Goal: Task Accomplishment & Management: Use online tool/utility

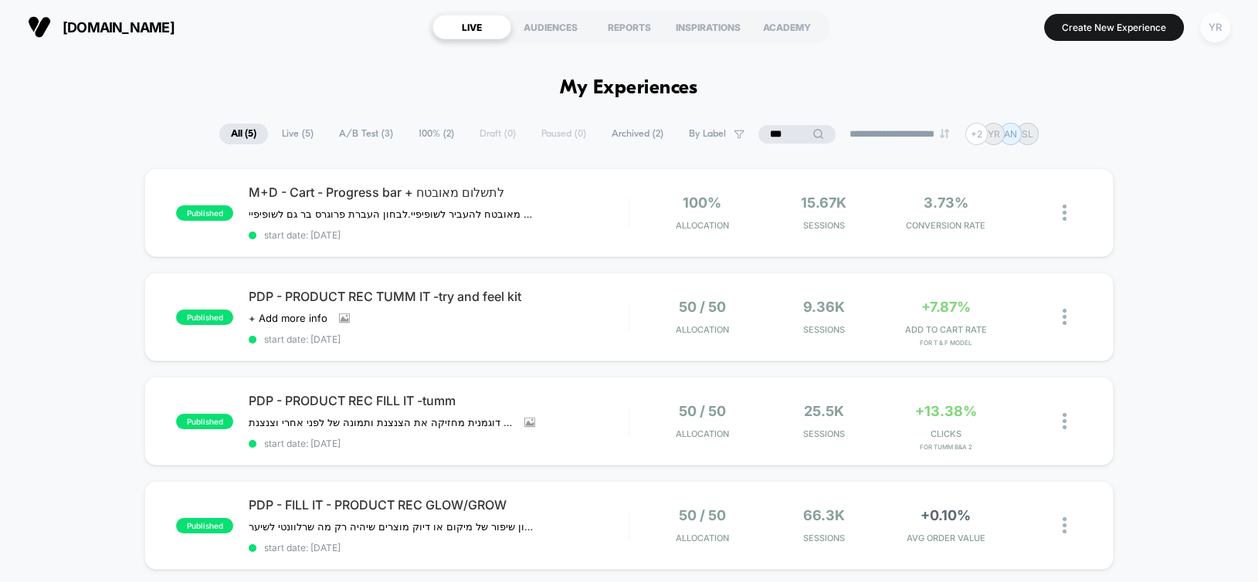
click at [1213, 22] on div "YR" at bounding box center [1215, 27] width 30 height 30
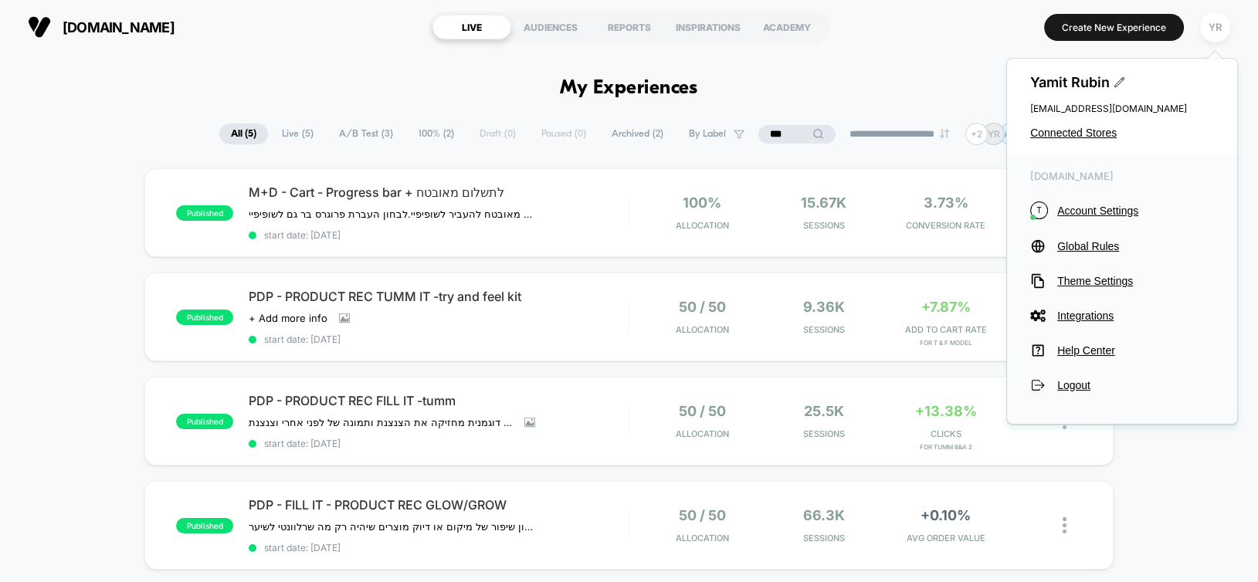
click at [1180, 477] on div "published M+D - Cart - Progress bar + לתשלום מאובטח תשלום מאובטח להעביר לשופיפי…" at bounding box center [629, 560] width 1258 height 784
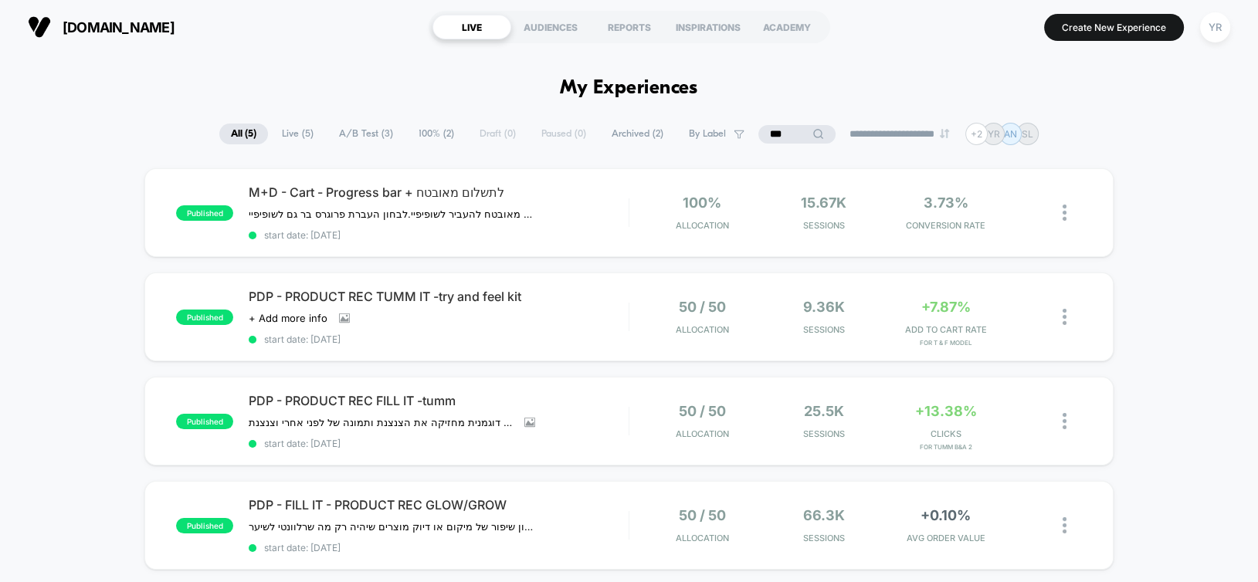
click at [781, 131] on input "***" at bounding box center [796, 134] width 77 height 19
click at [781, 131] on input "***" at bounding box center [797, 134] width 154 height 19
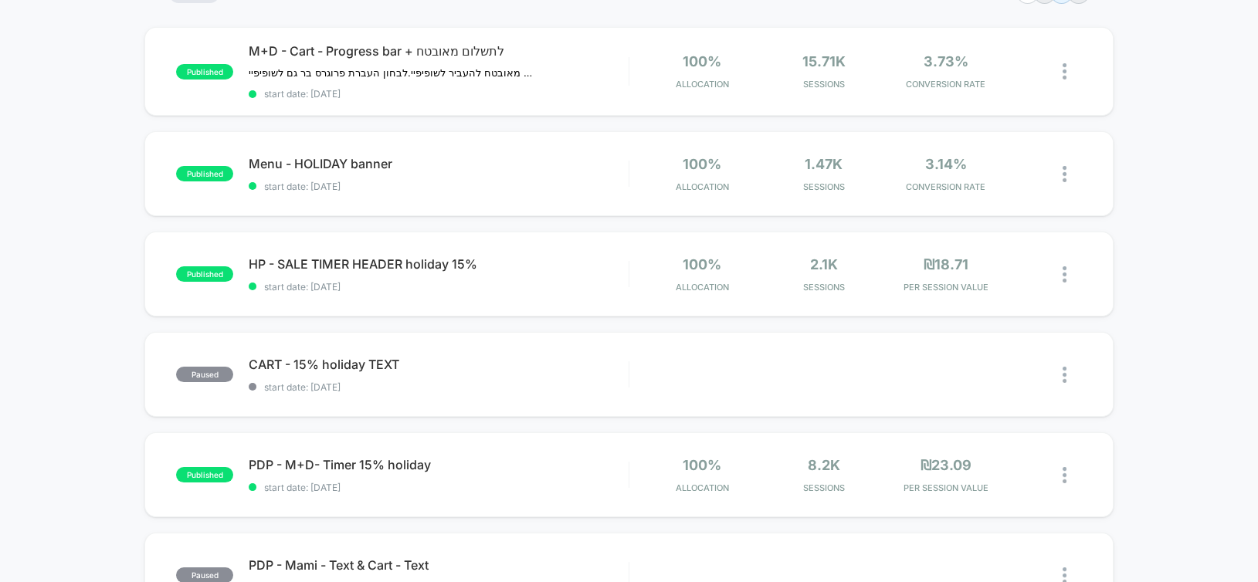
scroll to position [143, 0]
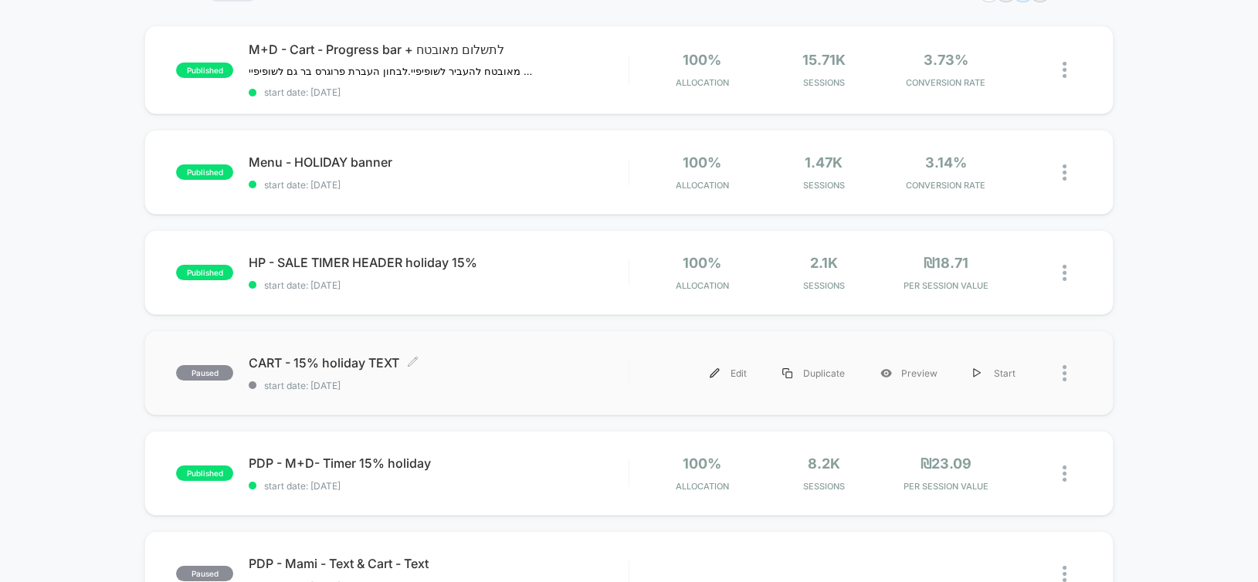
click at [502, 371] on div "CART - 15% holiday TEXT Click to edit experience details Click to edit experien…" at bounding box center [438, 373] width 379 height 36
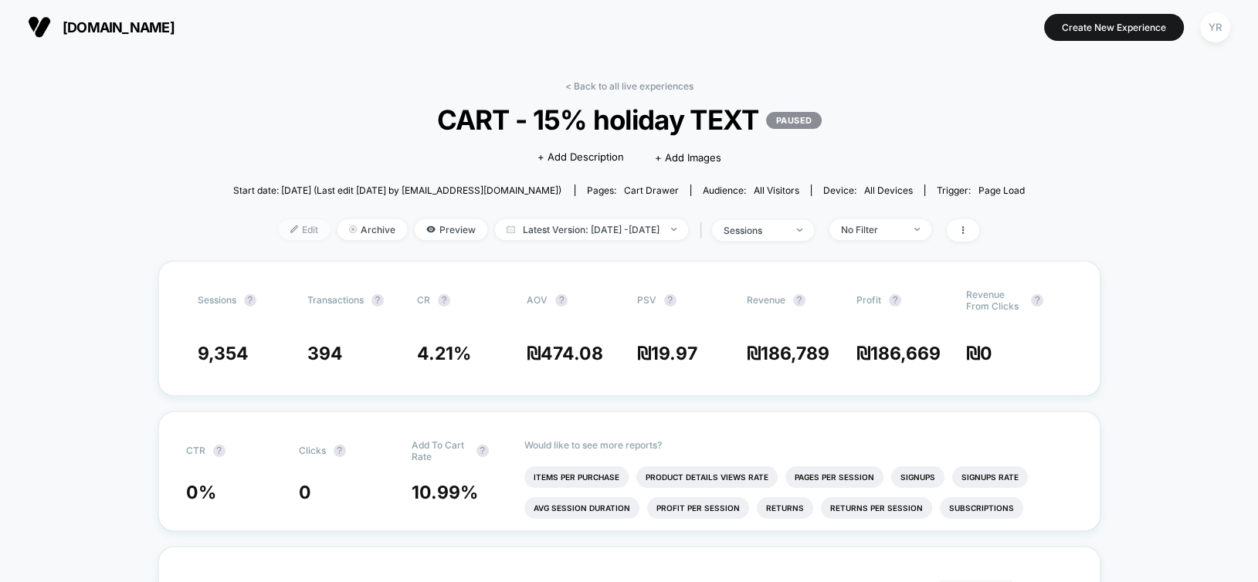
click at [279, 226] on span "Edit" at bounding box center [304, 229] width 51 height 21
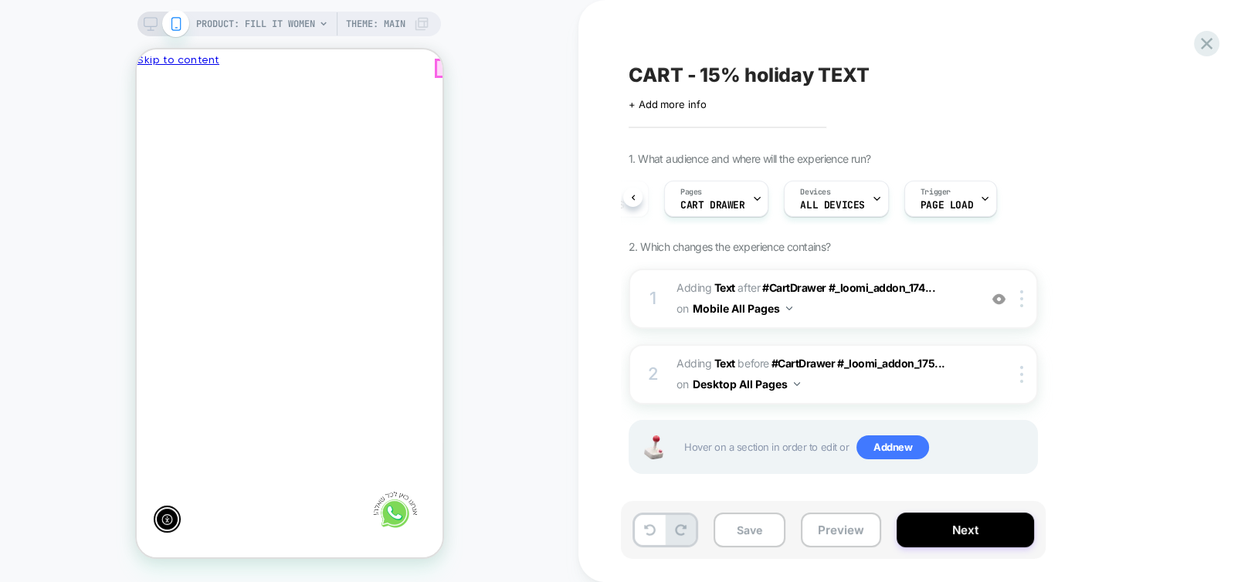
scroll to position [0, -226]
click at [411, 70] on div "העגלה שלך 2 2 items רק עוד ₪100 למשלוח חינם! לקבלת 15% הנחה הזיני את הקופון hol…" at bounding box center [289, 384] width 306 height 628
click at [444, 181] on div at bounding box center [595, 304] width 303 height 506
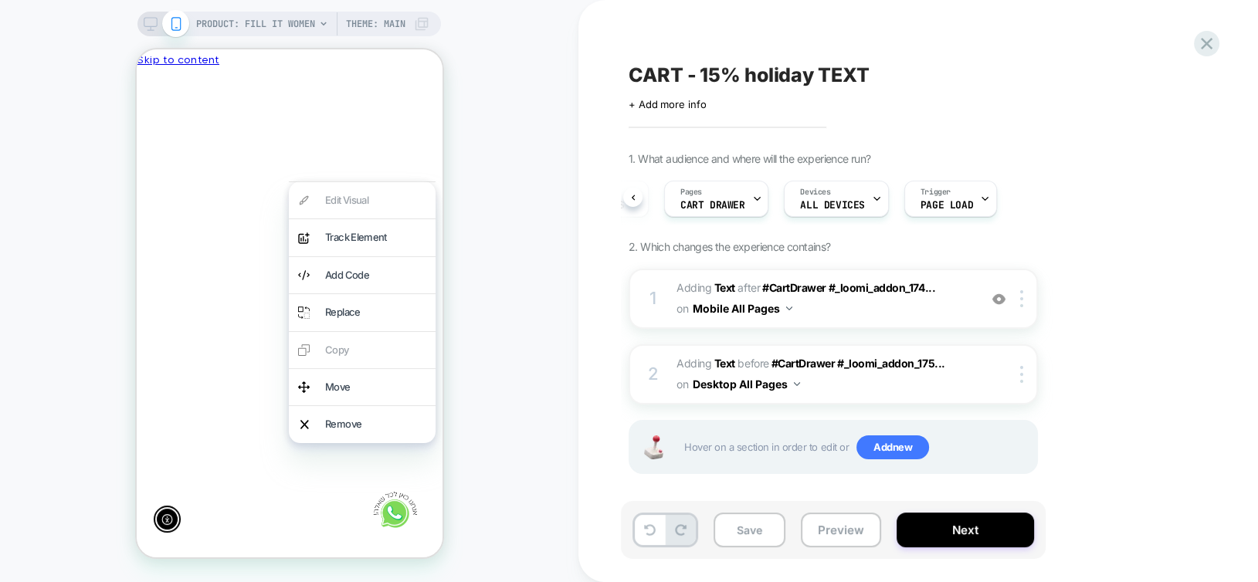
scroll to position [0, 0]
click at [531, 213] on div "PRODUCT: Fill it Women PRODUCT: Fill it Women Theme: MAIN" at bounding box center [289, 290] width 578 height 551
click at [601, 245] on div "CART - 15% holiday TEXT Click to edit experience details + Add more info 1. Wha…" at bounding box center [917, 291] width 679 height 582
click at [503, 212] on div "PRODUCT: Fill it Women PRODUCT: Fill it Women Theme: MAIN" at bounding box center [289, 290] width 578 height 551
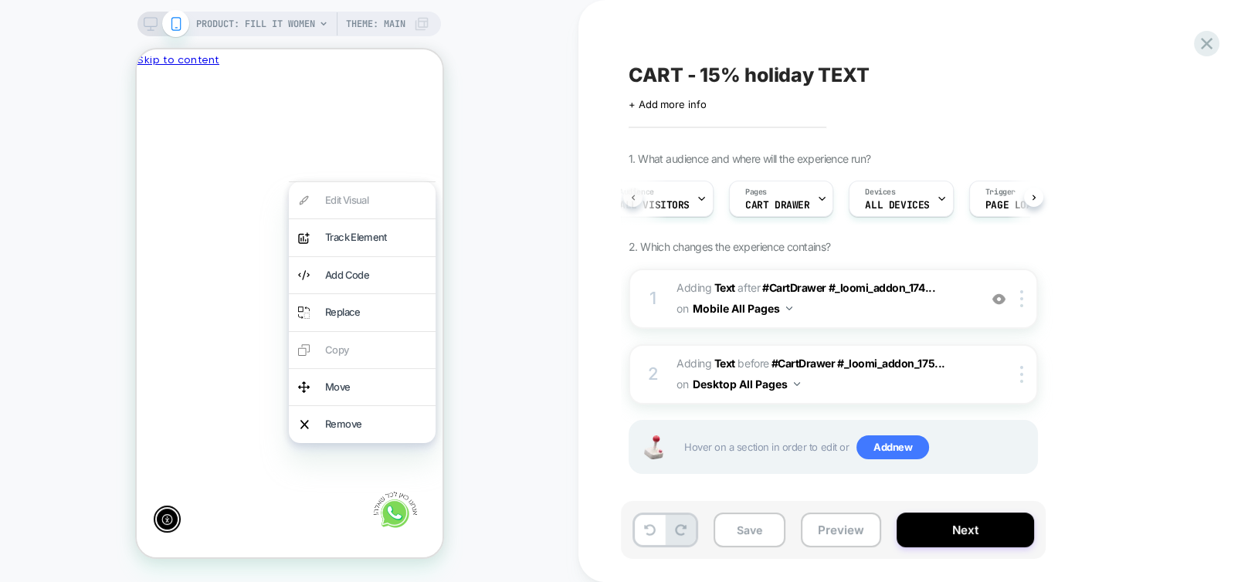
click at [630, 200] on icon at bounding box center [633, 198] width 6 height 6
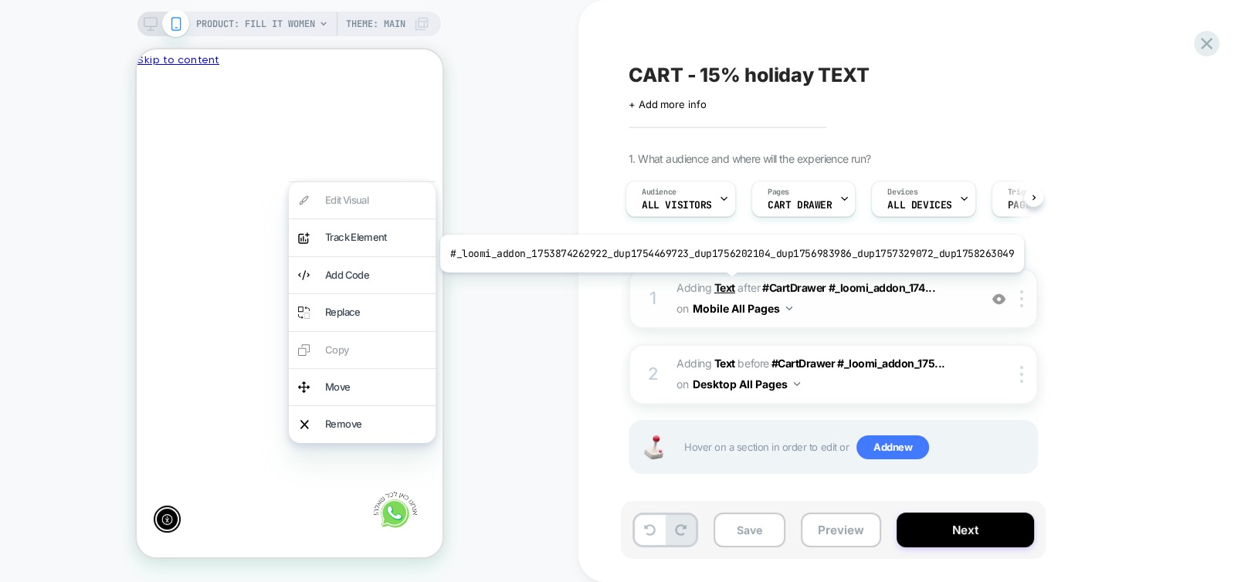
click at [724, 284] on b "Text" at bounding box center [724, 287] width 21 height 13
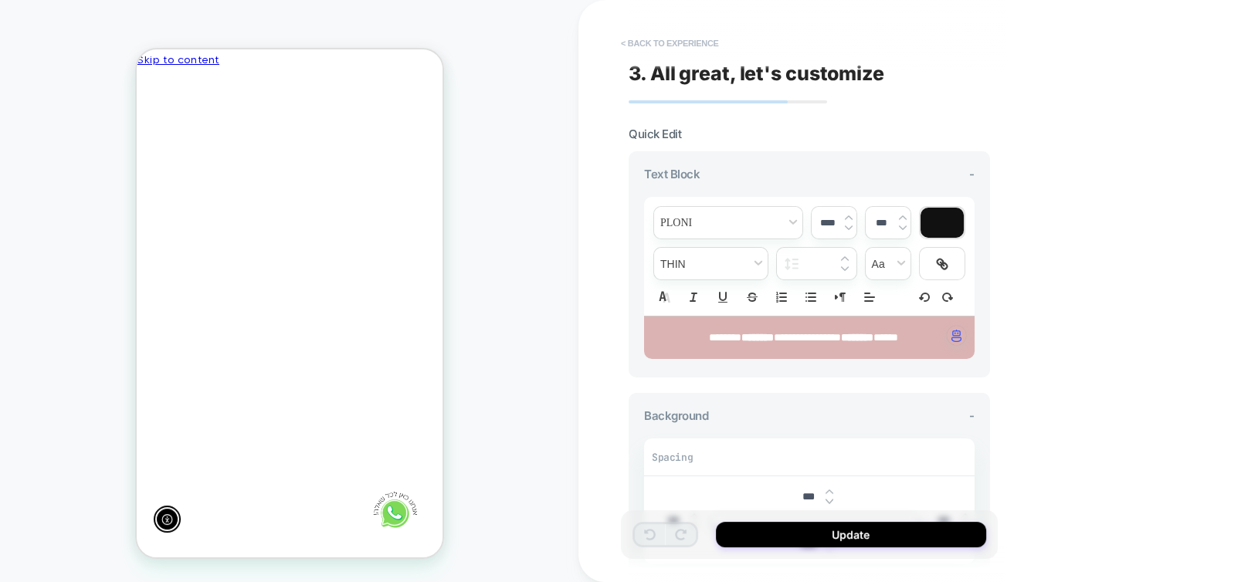
scroll to position [0, 0]
click at [660, 39] on button "< Back to experience" at bounding box center [669, 43] width 113 height 25
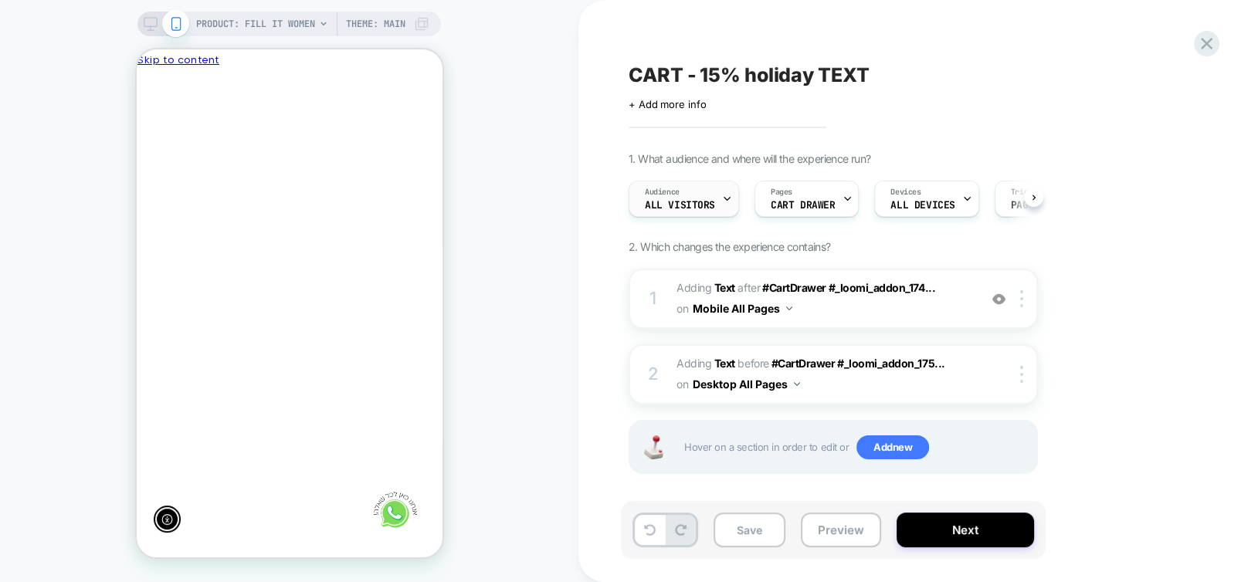
click at [704, 202] on span "All Visitors" at bounding box center [680, 205] width 70 height 11
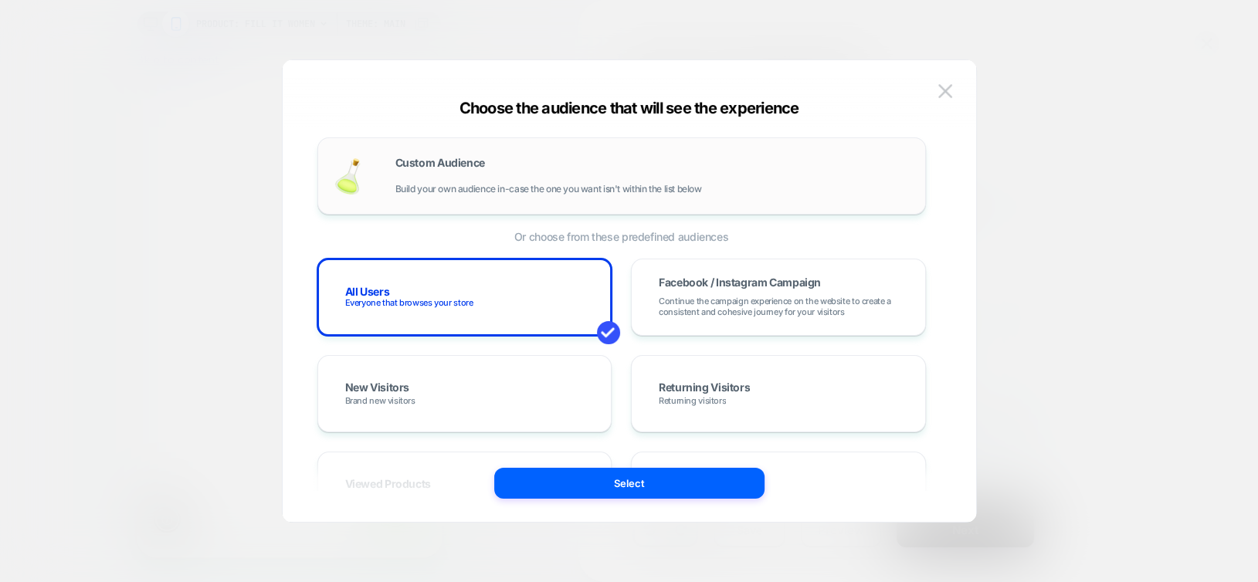
click at [521, 168] on div "Custom Audience Build your own audience in-case the one you want isn't within t…" at bounding box center [652, 176] width 514 height 37
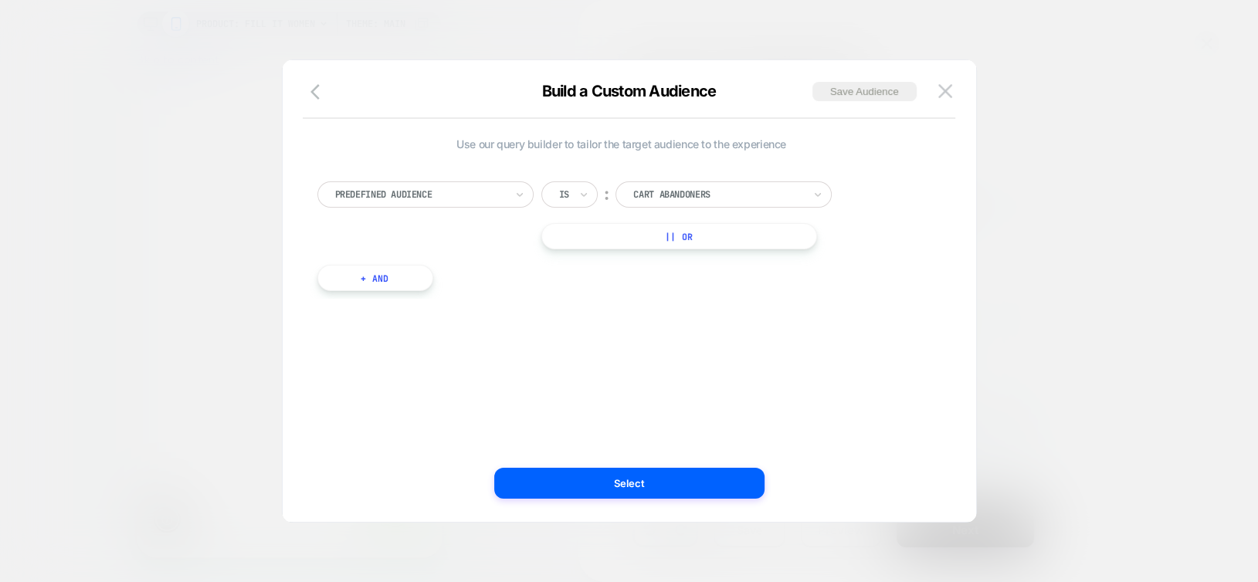
scroll to position [0, -226]
click at [400, 199] on div at bounding box center [420, 195] width 170 height 14
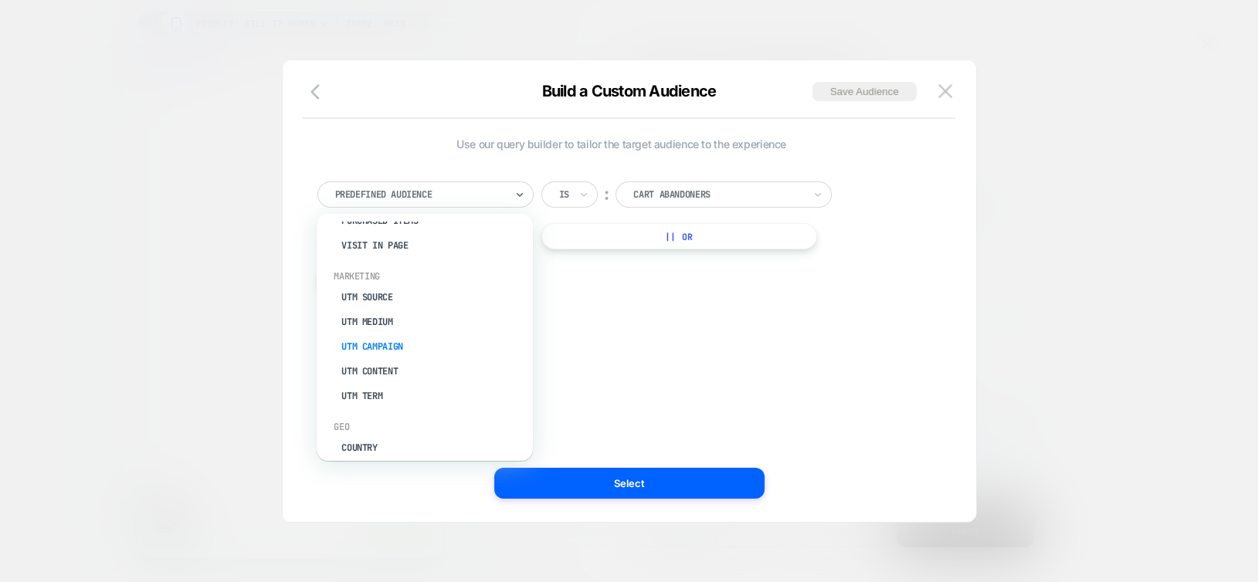
click at [378, 334] on div "UTM Campaign" at bounding box center [432, 346] width 201 height 25
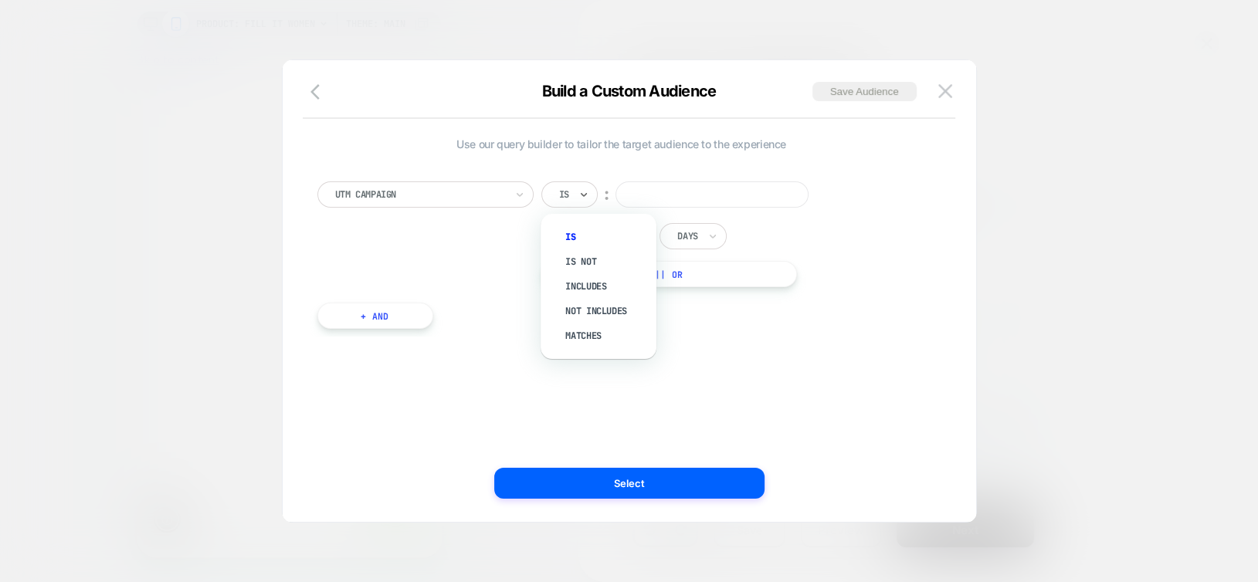
scroll to position [0, 0]
click at [575, 205] on div "Is" at bounding box center [569, 194] width 56 height 26
click at [580, 285] on div "Includes" at bounding box center [606, 286] width 100 height 25
paste input "**********"
click at [720, 191] on input at bounding box center [742, 194] width 193 height 26
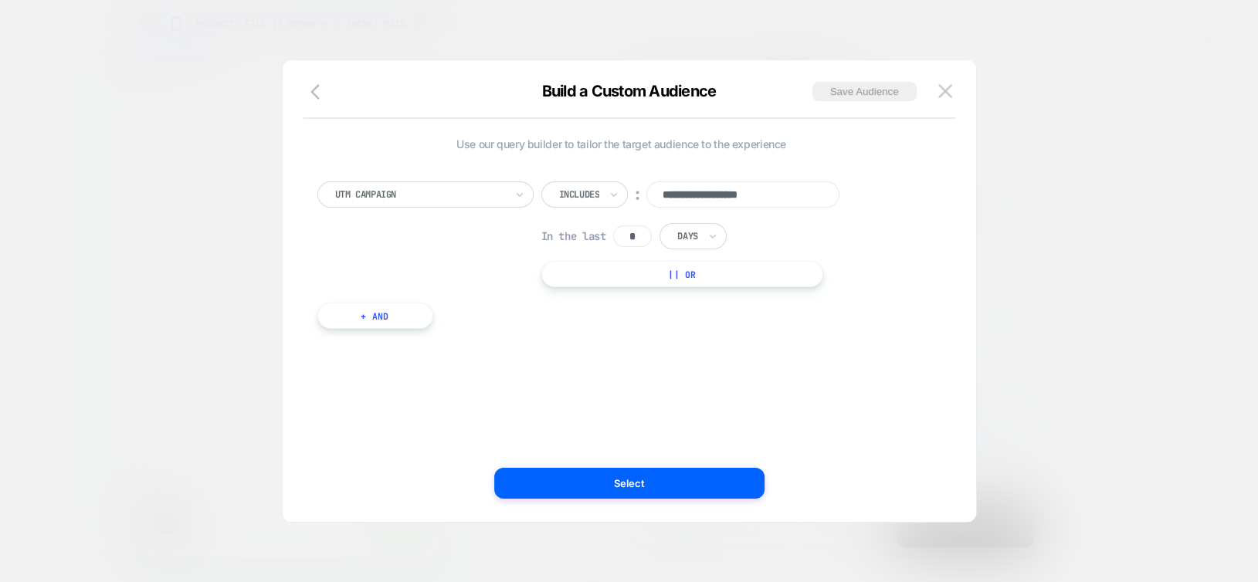
scroll to position [0, -226]
type input "**********"
click at [635, 237] on input "*" at bounding box center [632, 236] width 39 height 22
type input "**"
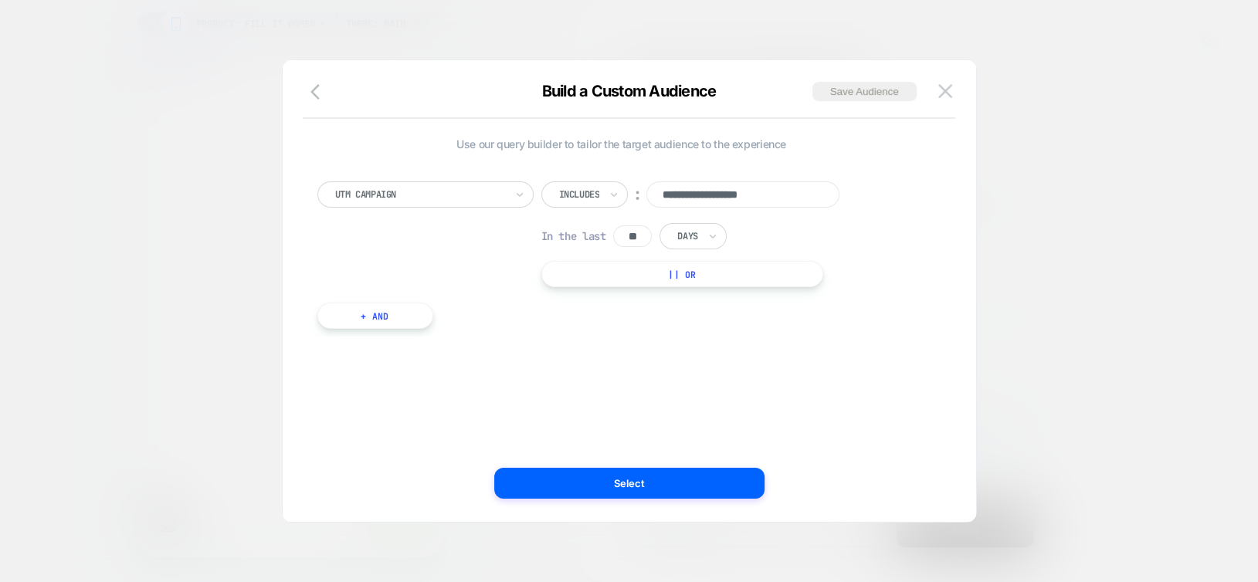
click at [408, 312] on button "+ And" at bounding box center [375, 316] width 116 height 26
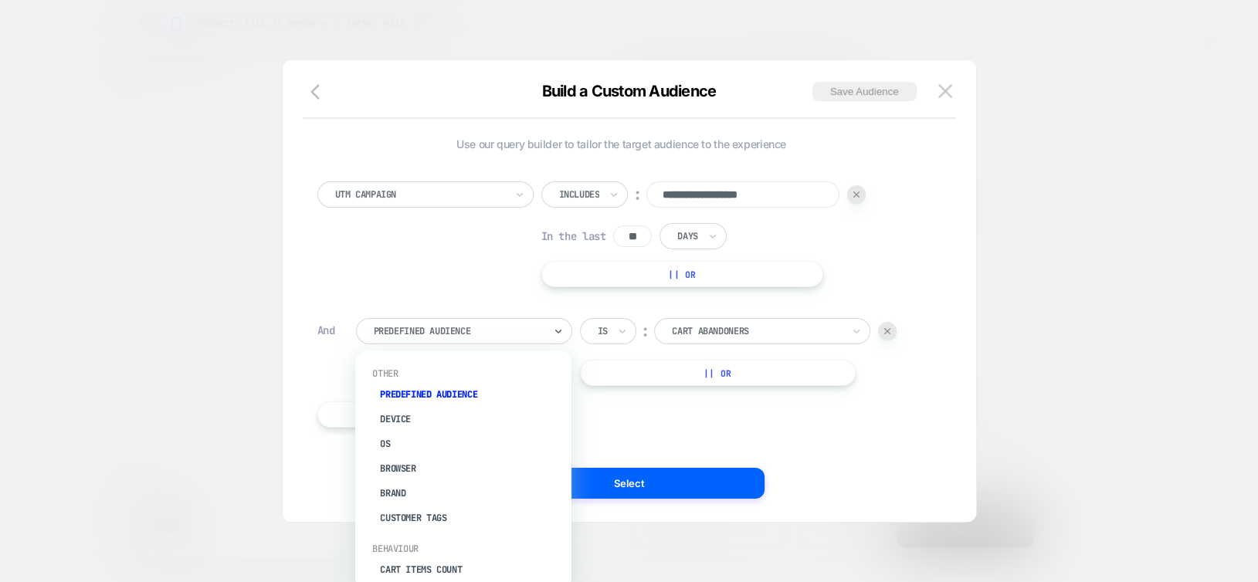
click at [430, 334] on div at bounding box center [459, 331] width 170 height 14
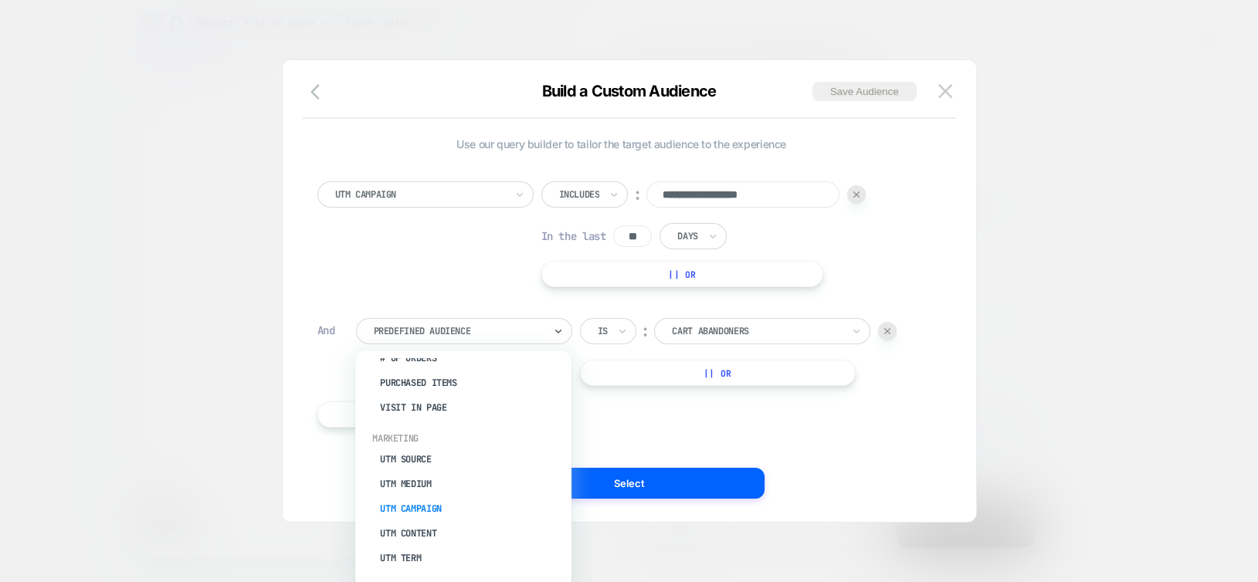
click at [428, 496] on div "UTM Campaign" at bounding box center [471, 508] width 201 height 25
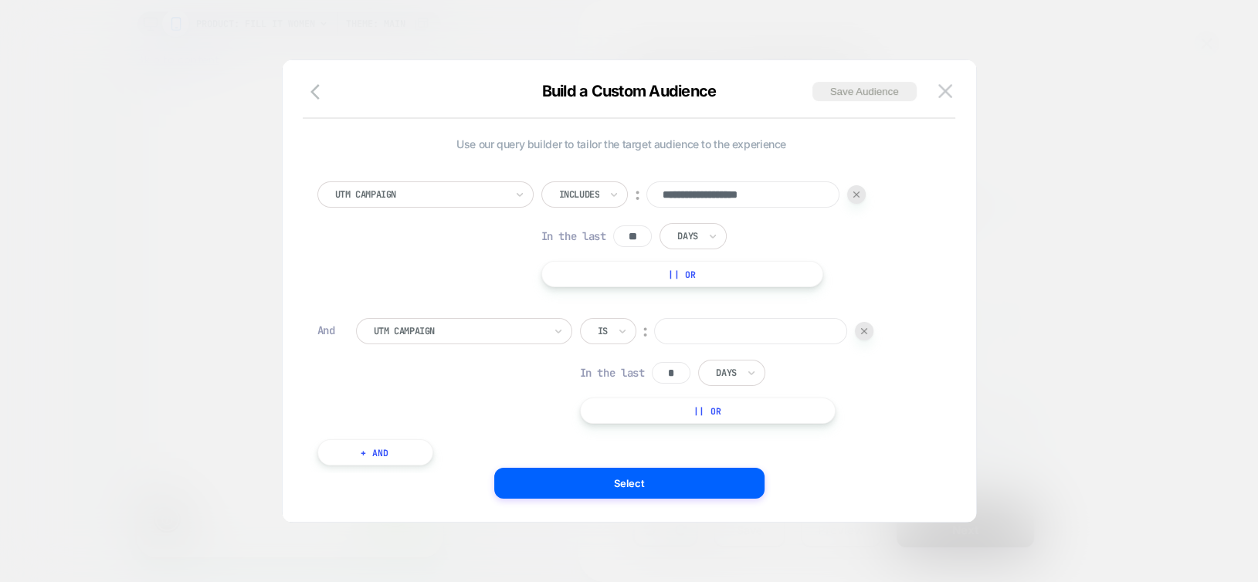
scroll to position [0, 0]
click at [618, 335] on icon at bounding box center [622, 331] width 11 height 15
click at [618, 422] on div "Includes" at bounding box center [645, 423] width 100 height 25
click at [740, 332] on input at bounding box center [781, 331] width 193 height 26
paste input "**********"
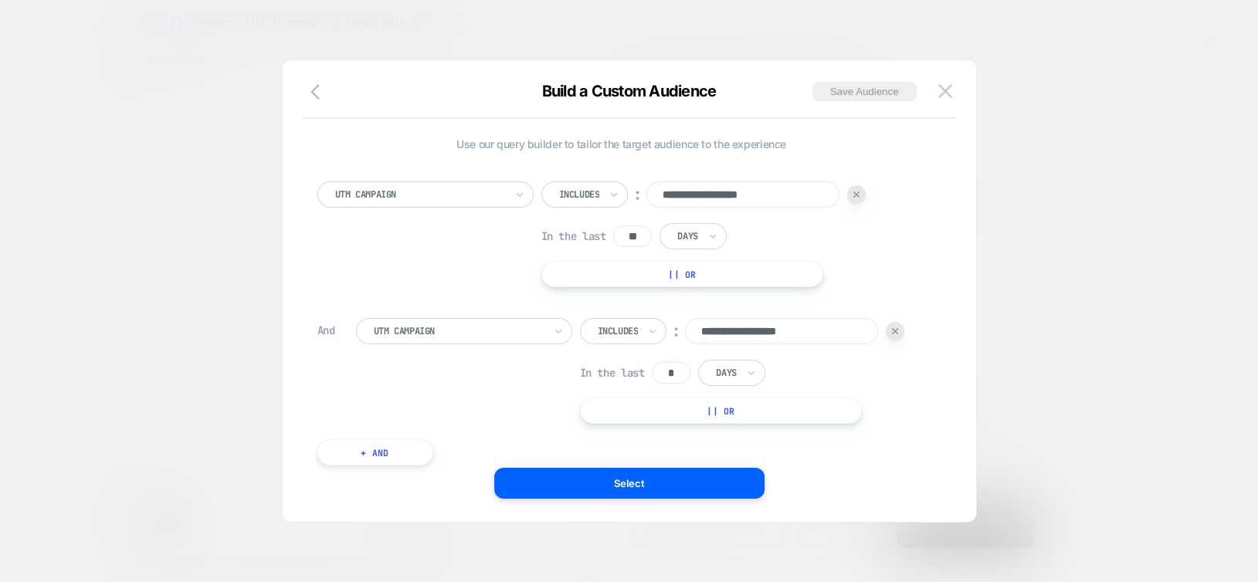
scroll to position [0, -226]
type input "**********"
click at [677, 372] on input "*" at bounding box center [671, 373] width 39 height 22
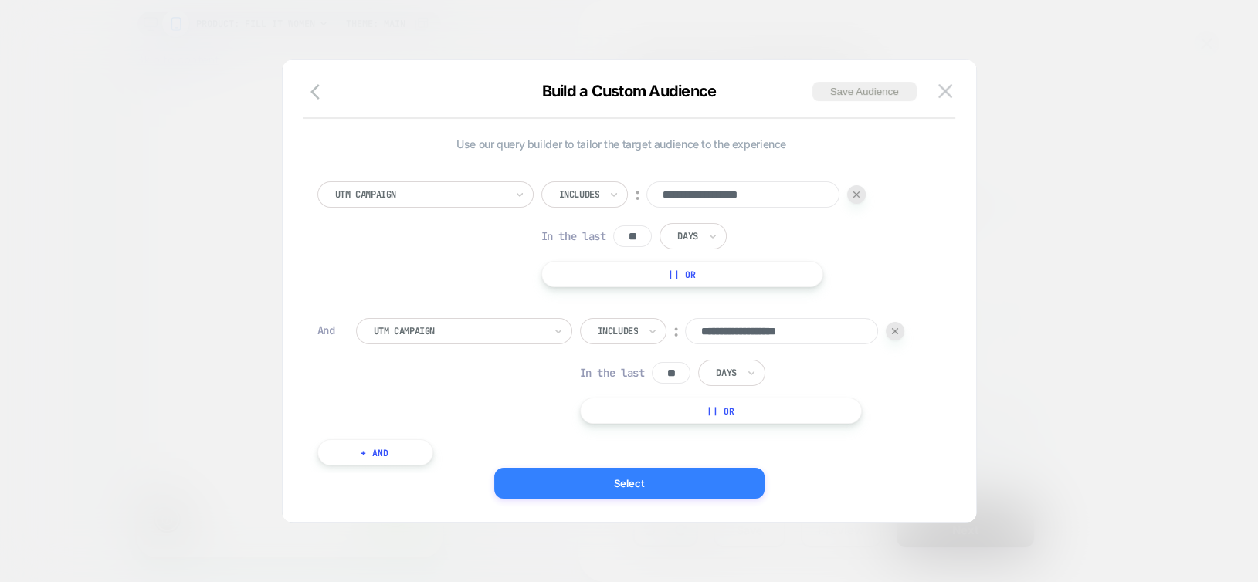
type input "**"
click at [601, 482] on button "Select" at bounding box center [629, 483] width 270 height 31
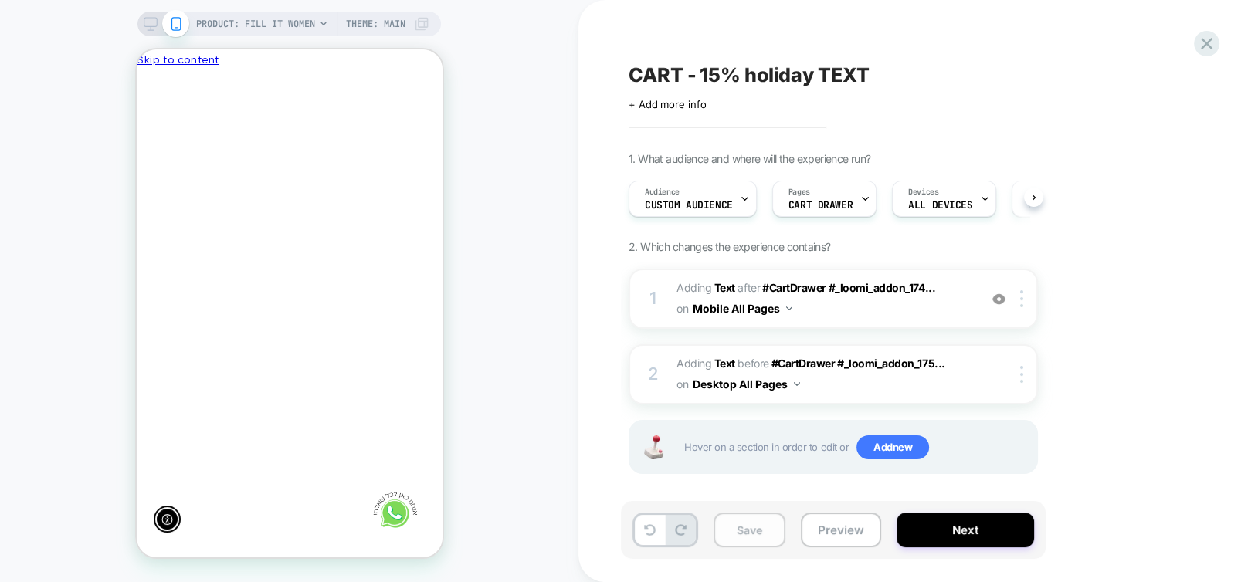
click at [762, 528] on button "Save" at bounding box center [749, 530] width 72 height 35
click at [966, 527] on button "Next" at bounding box center [964, 530] width 137 height 35
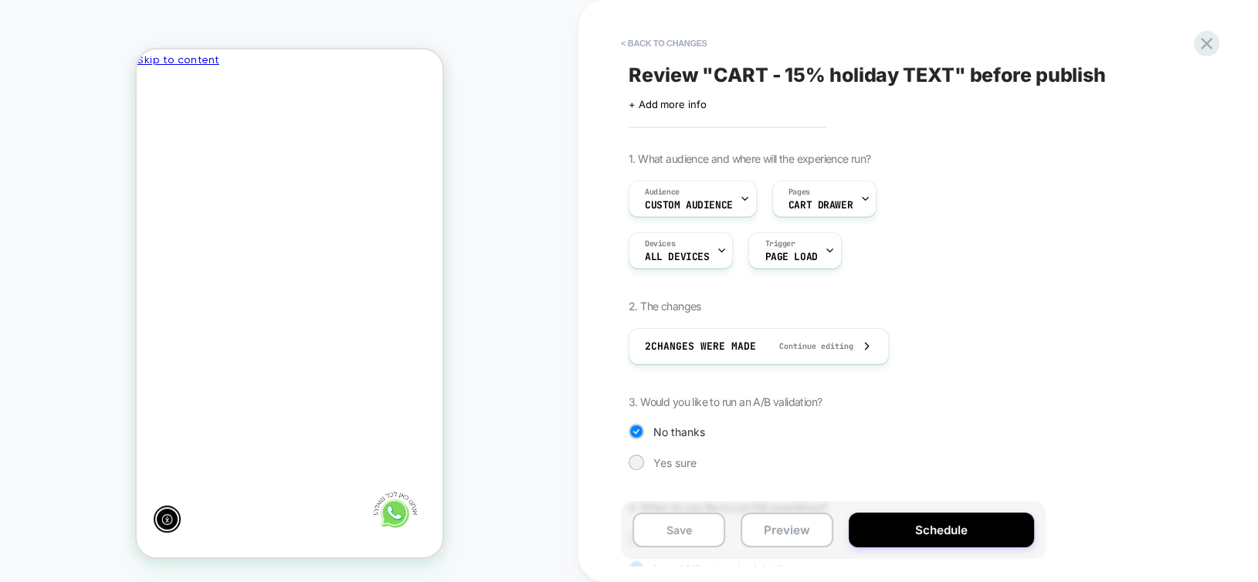
scroll to position [0, 0]
click at [686, 534] on button "Save" at bounding box center [678, 530] width 93 height 35
click at [896, 527] on button "Schedule" at bounding box center [941, 530] width 185 height 35
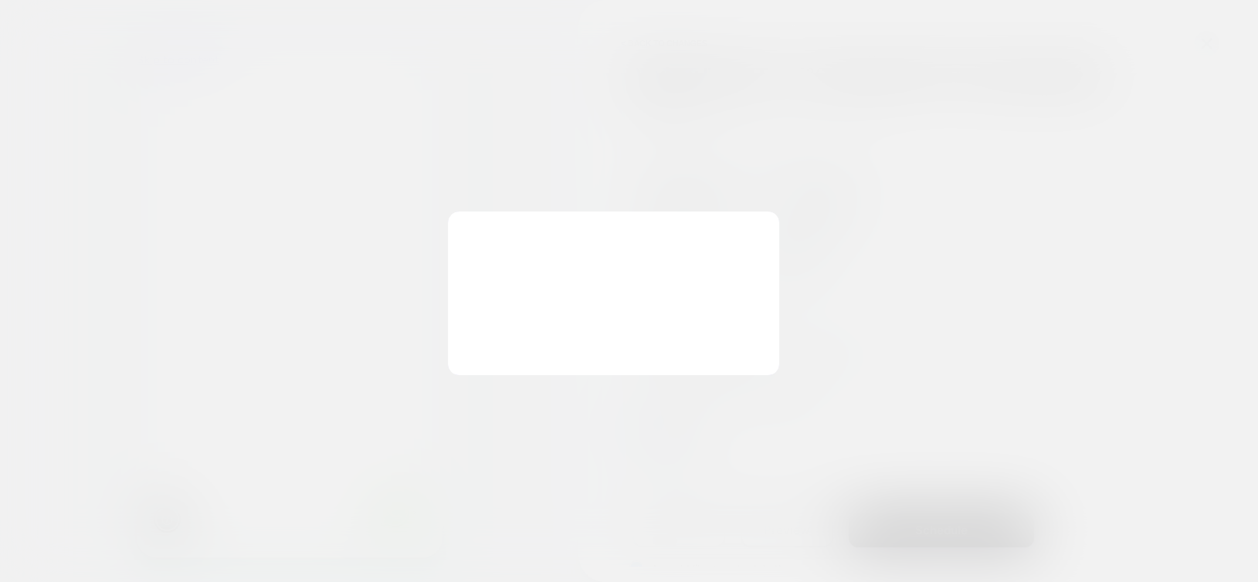
scroll to position [0, -226]
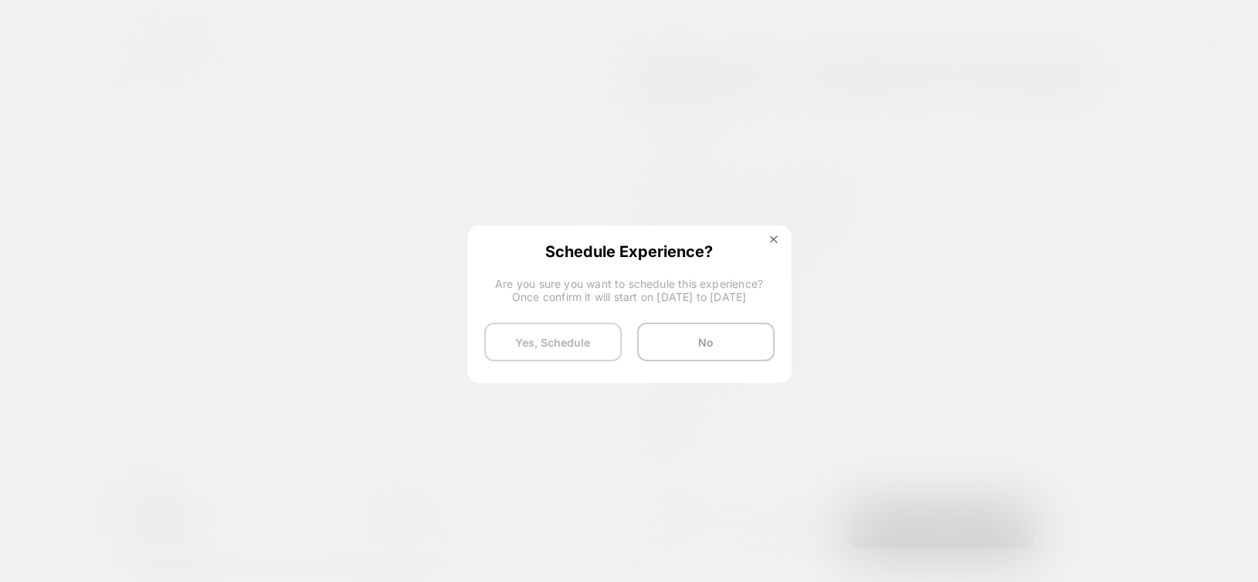
click at [522, 352] on button "Yes, Schedule" at bounding box center [552, 342] width 137 height 39
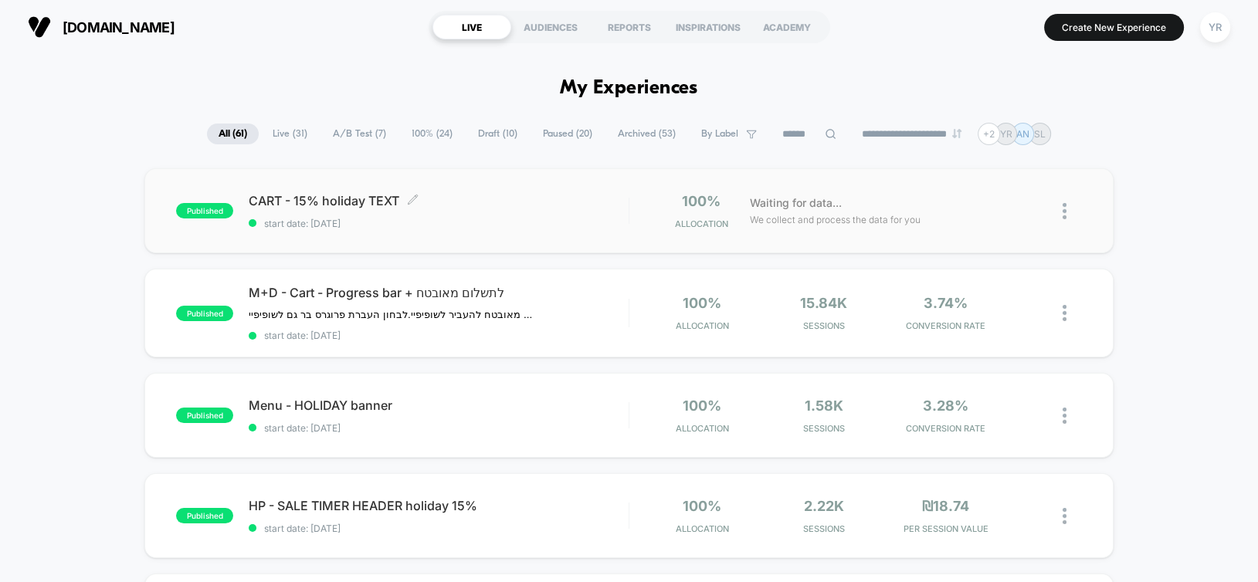
click at [501, 208] on div "CART - 15% holiday TEXT Click to edit experience details Click to edit experien…" at bounding box center [438, 211] width 379 height 36
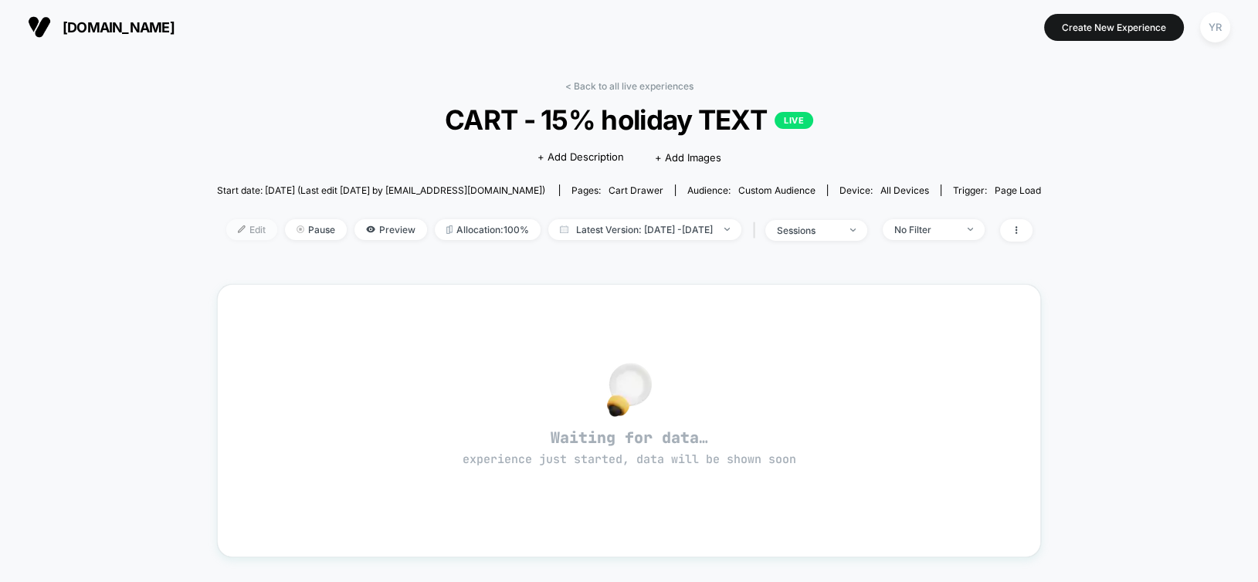
click at [238, 229] on img at bounding box center [242, 229] width 8 height 8
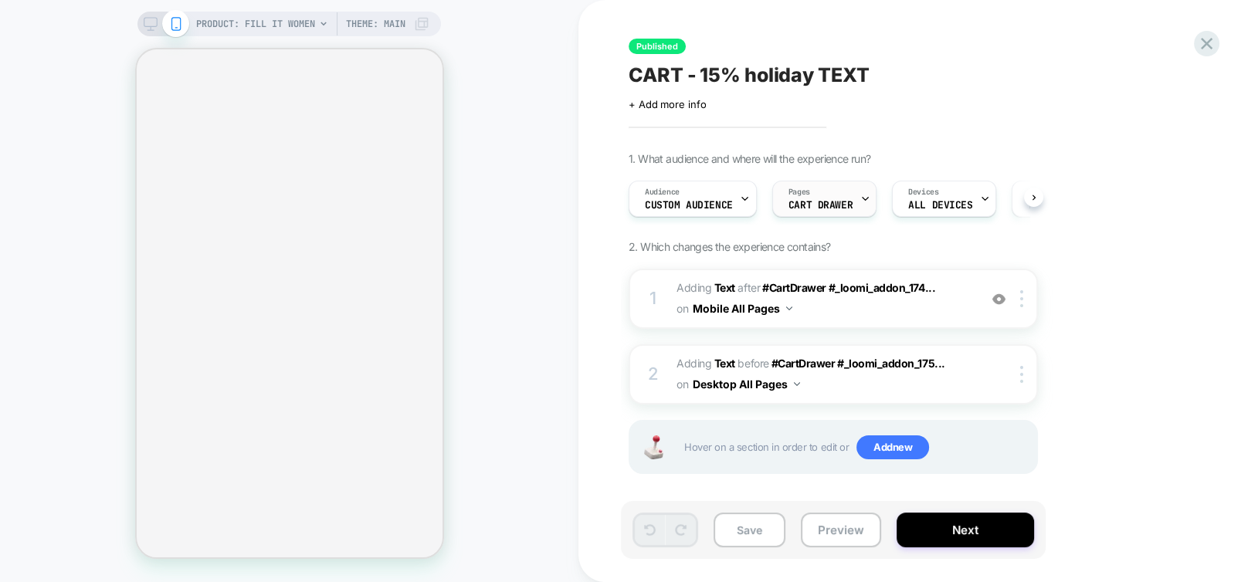
click at [824, 208] on span "CART DRAWER" at bounding box center [820, 205] width 64 height 11
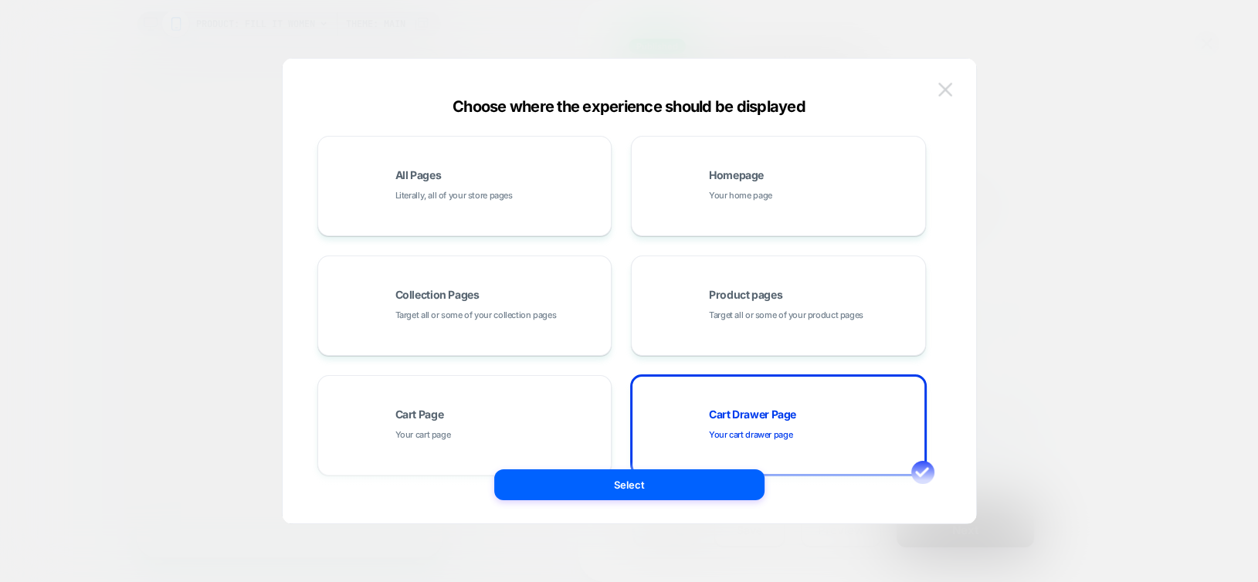
click at [941, 96] on button at bounding box center [945, 89] width 23 height 23
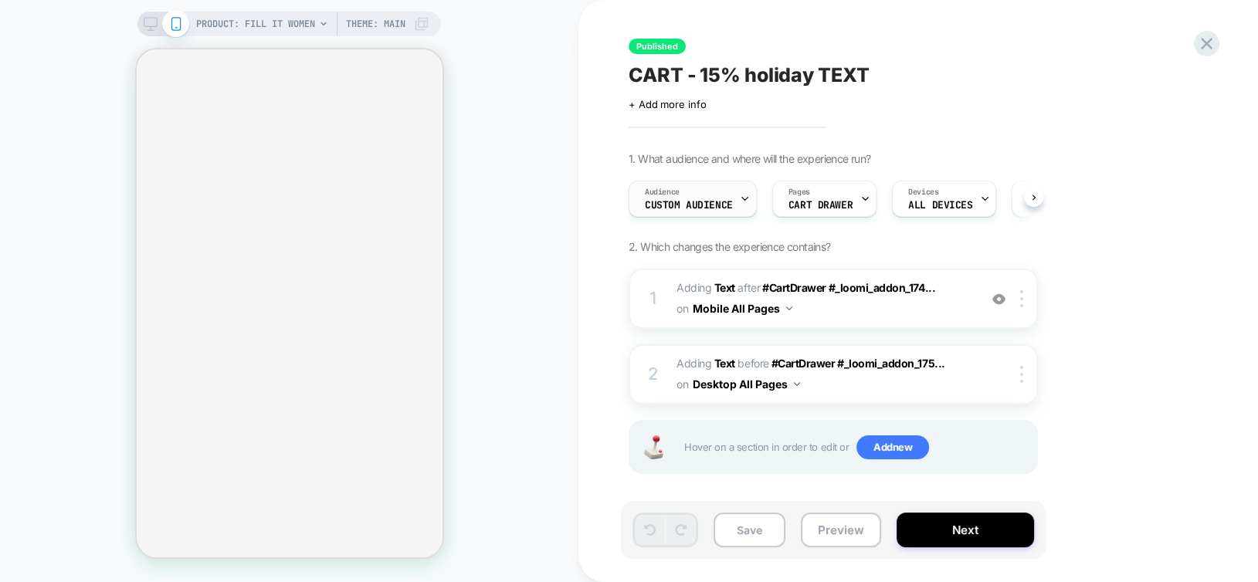
click at [663, 201] on span "Custom Audience" at bounding box center [689, 205] width 88 height 11
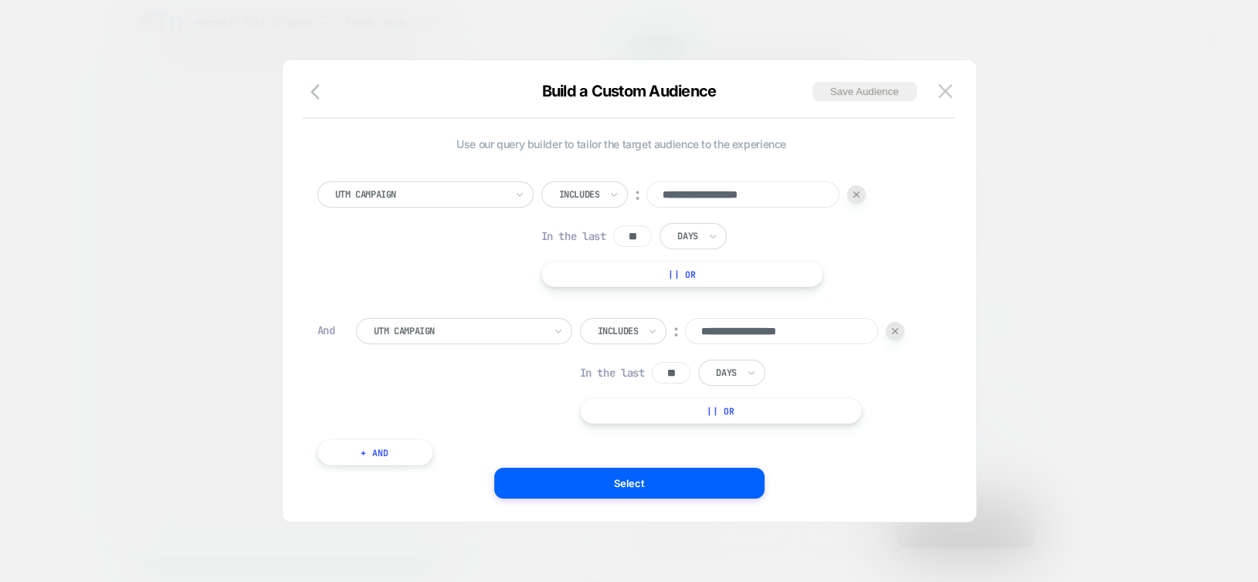
click at [789, 334] on input "**********" at bounding box center [781, 331] width 193 height 26
click at [892, 335] on div at bounding box center [895, 331] width 19 height 19
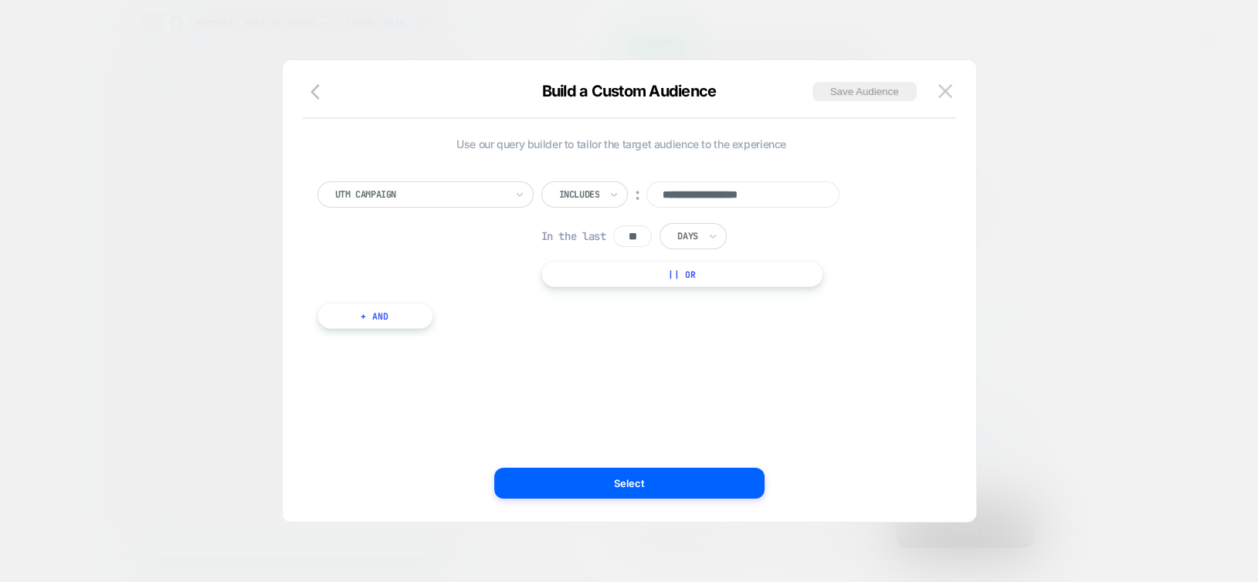
click at [617, 278] on button "|| Or" at bounding box center [682, 274] width 283 height 26
paste input "**********"
type input "**********"
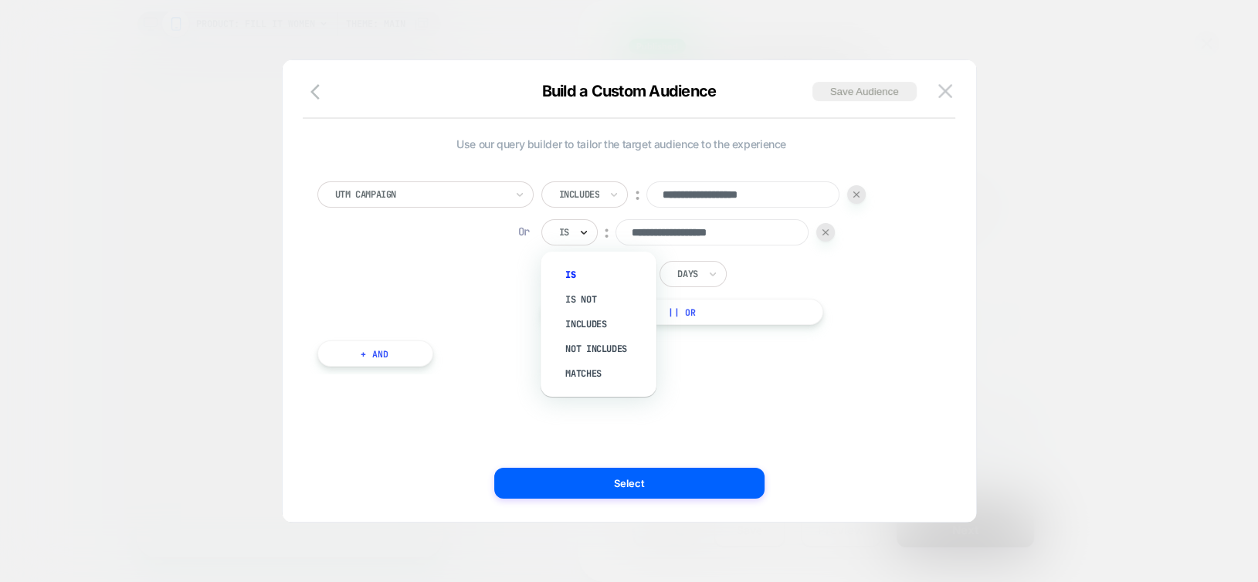
click at [578, 232] on icon at bounding box center [583, 232] width 11 height 15
click at [598, 325] on div "Includes" at bounding box center [606, 324] width 100 height 25
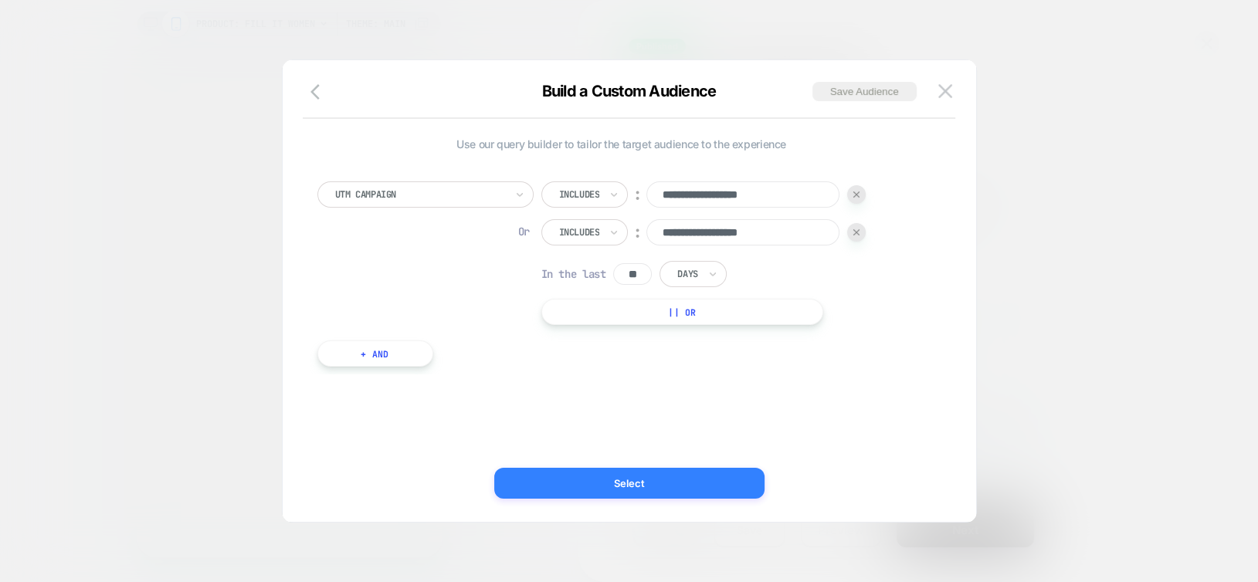
click at [615, 483] on button "Select" at bounding box center [629, 483] width 270 height 31
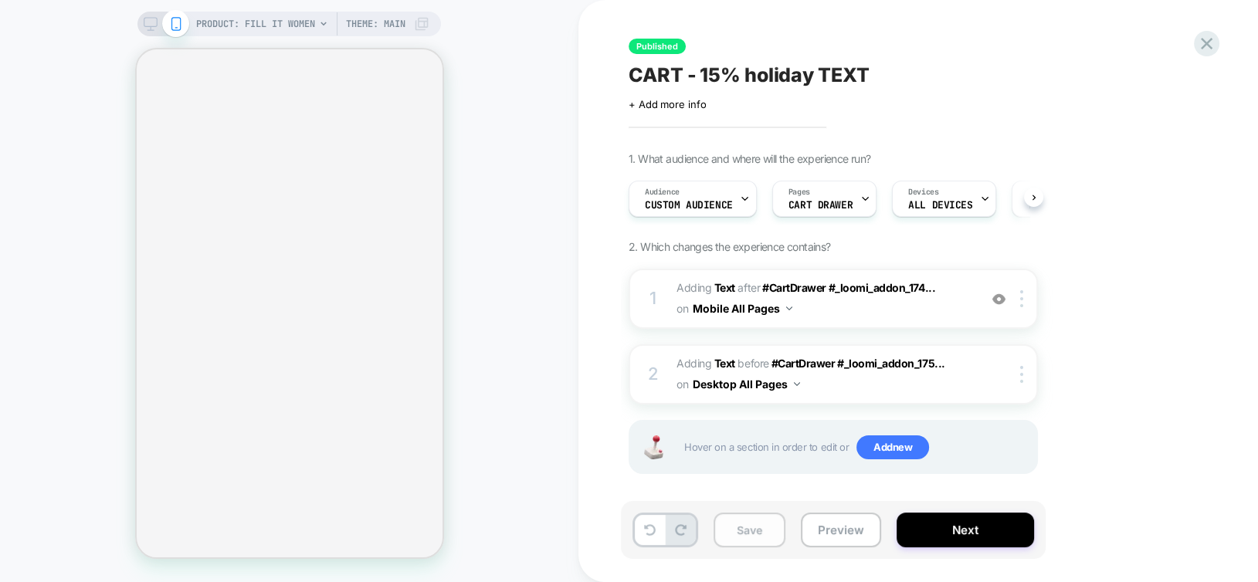
click at [754, 528] on button "Save" at bounding box center [749, 530] width 72 height 35
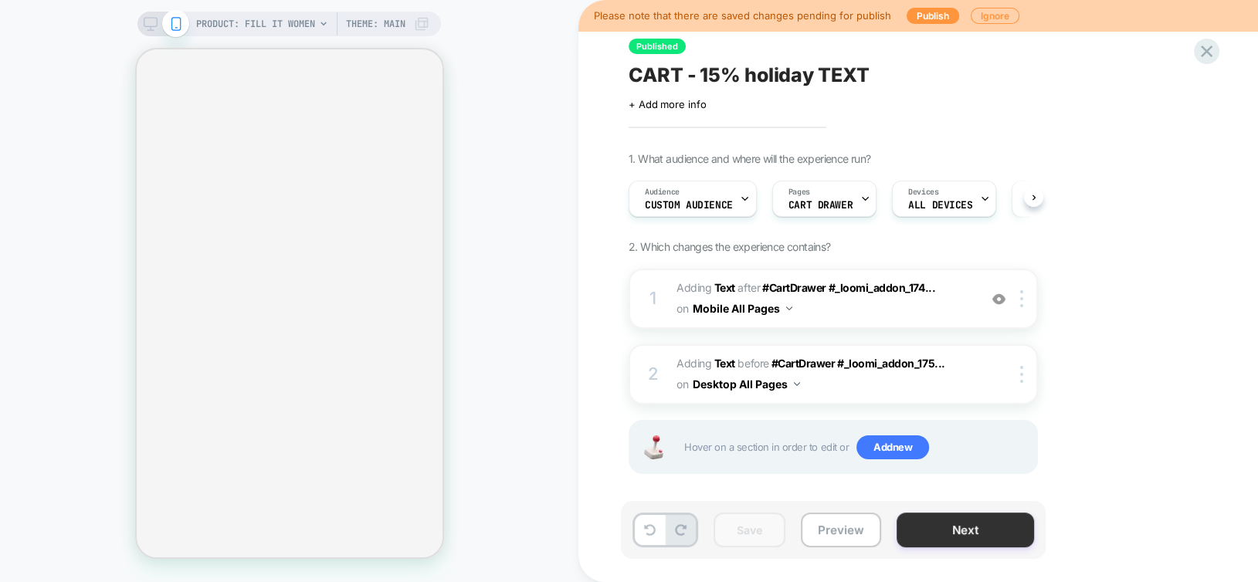
click at [928, 525] on button "Next" at bounding box center [964, 530] width 137 height 35
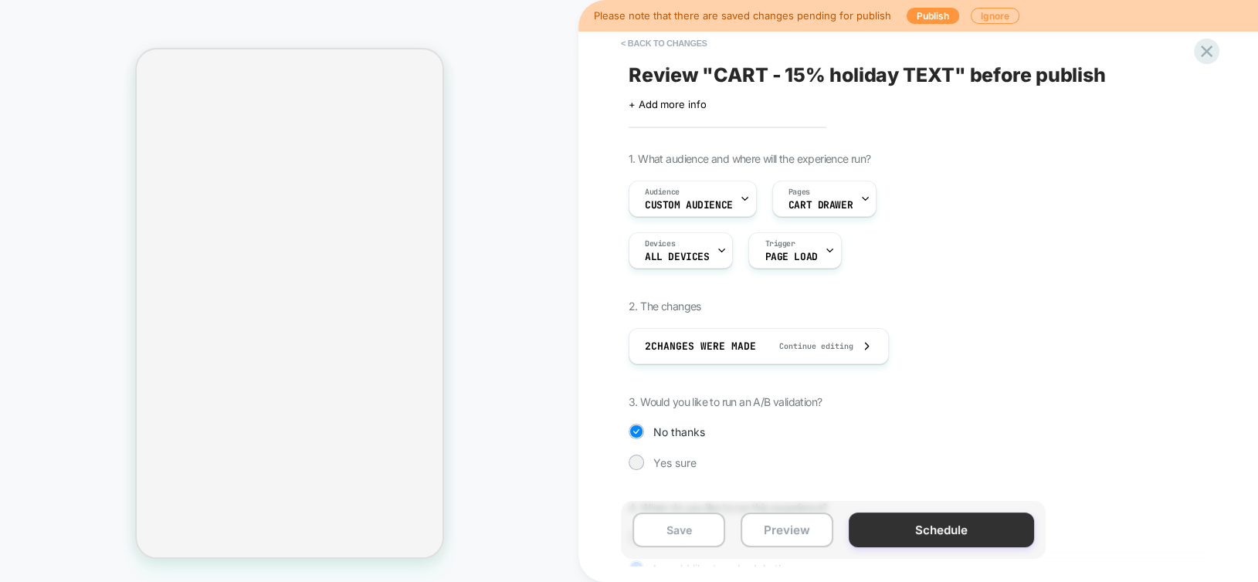
click at [900, 533] on button "Schedule" at bounding box center [941, 530] width 185 height 35
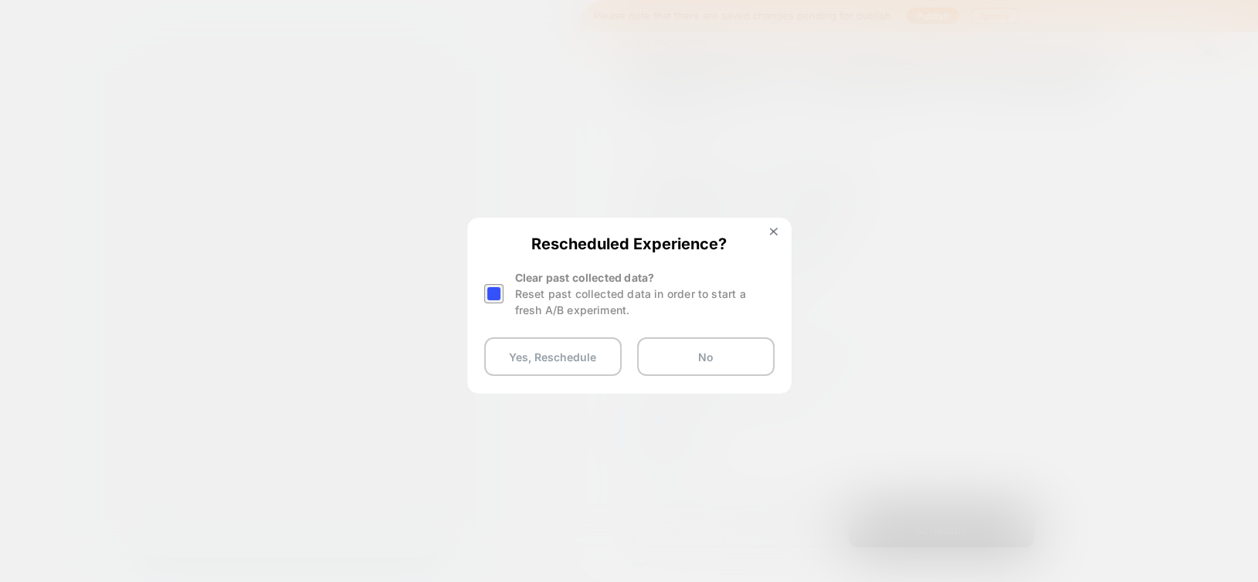
click at [494, 295] on div at bounding box center [493, 293] width 19 height 19
click at [541, 356] on button "Yes, Reschedule" at bounding box center [552, 356] width 137 height 39
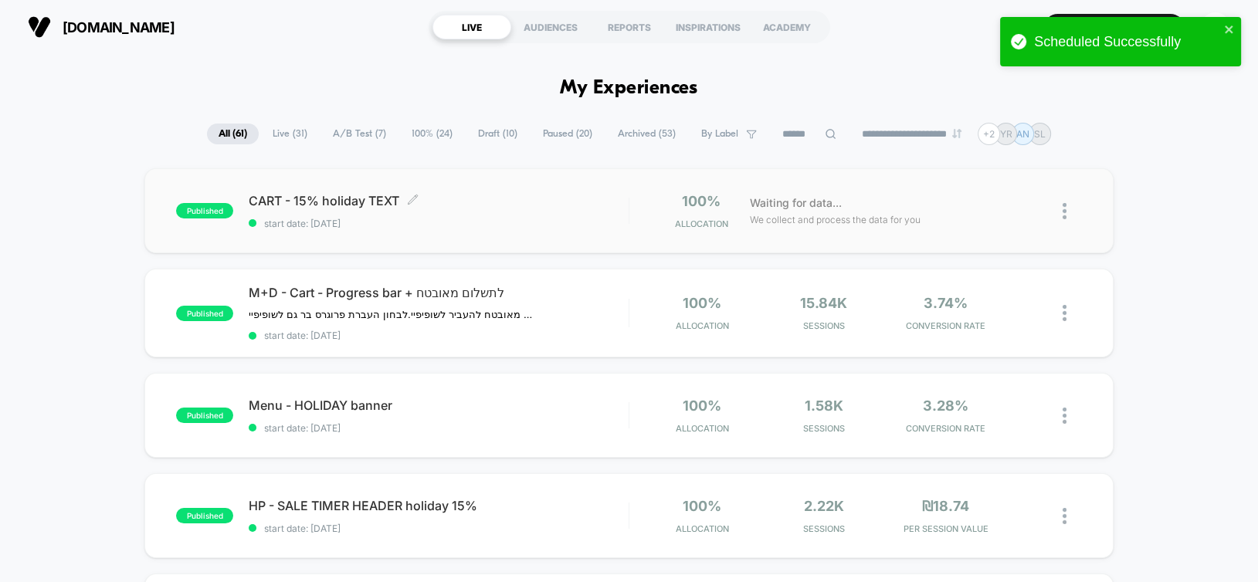
click at [531, 212] on div "CART - 15% holiday TEXT Click to edit experience details Click to edit experien…" at bounding box center [438, 211] width 379 height 36
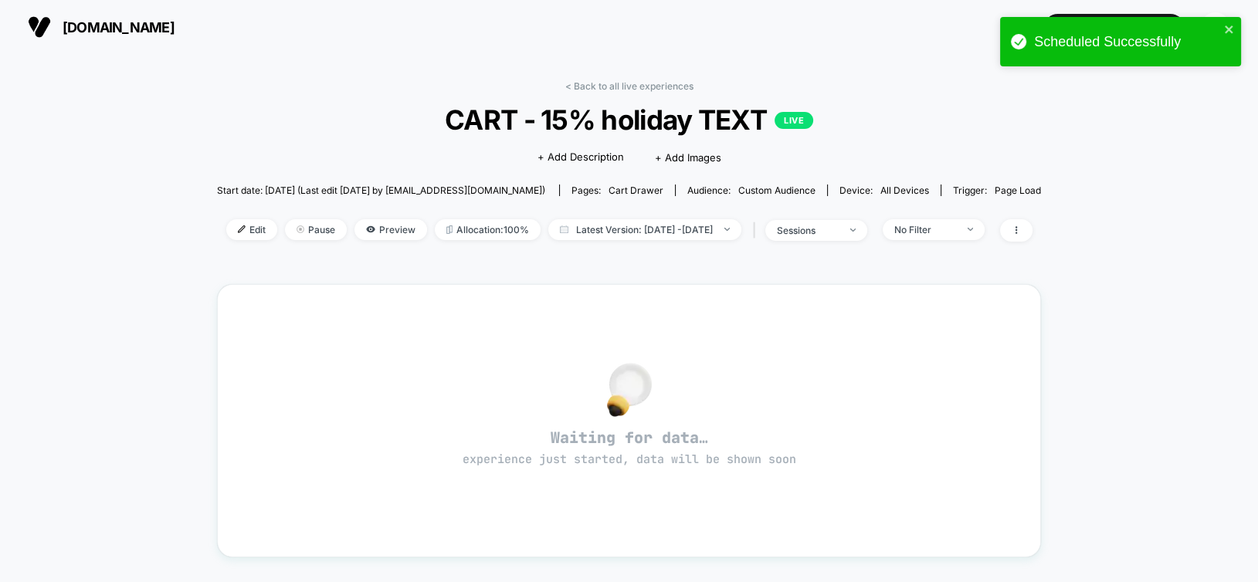
click at [531, 212] on div "< Back to all live experiences CART - 15% holiday TEXT LIVE Click to edit exper…" at bounding box center [629, 170] width 824 height 181
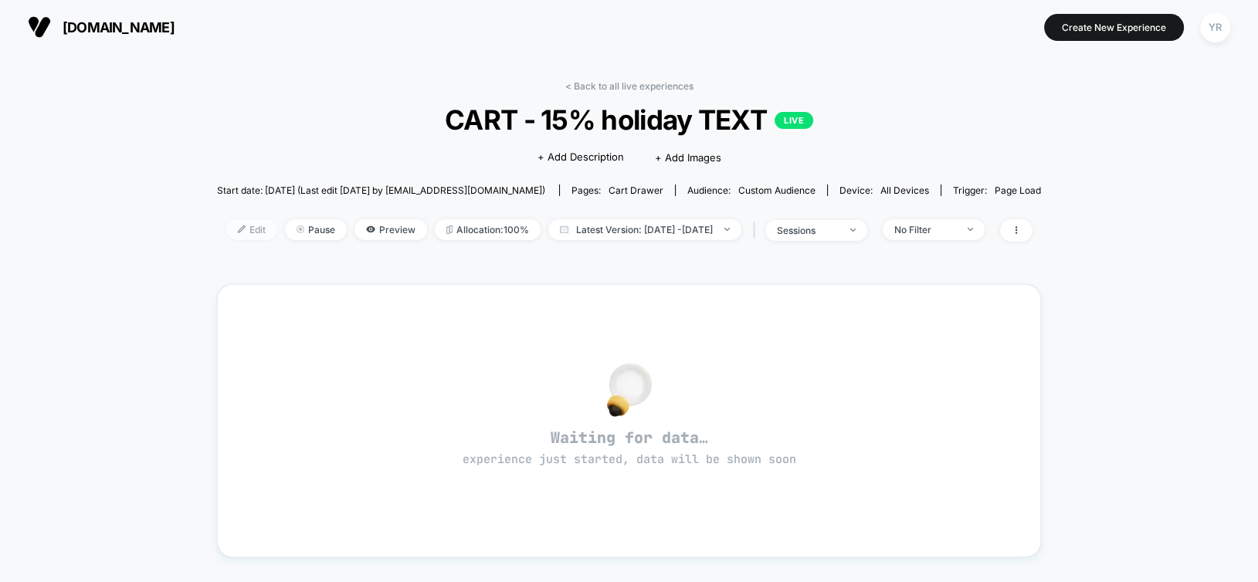
click at [226, 226] on span "Edit" at bounding box center [251, 229] width 51 height 21
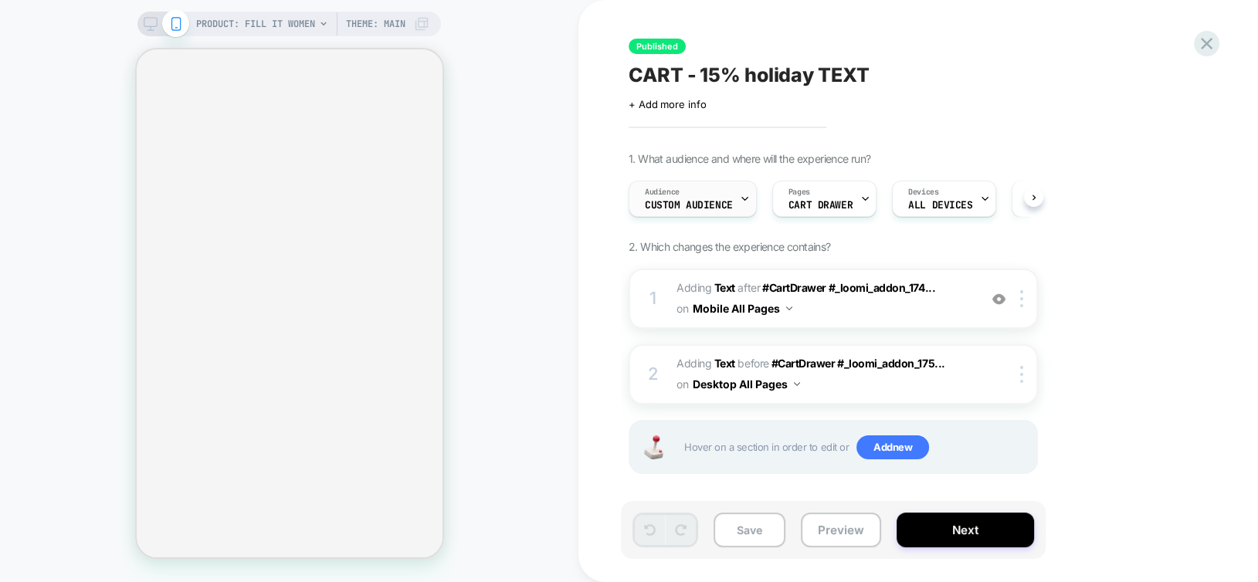
click at [680, 195] on div "Audience Custom Audience" at bounding box center [688, 198] width 119 height 35
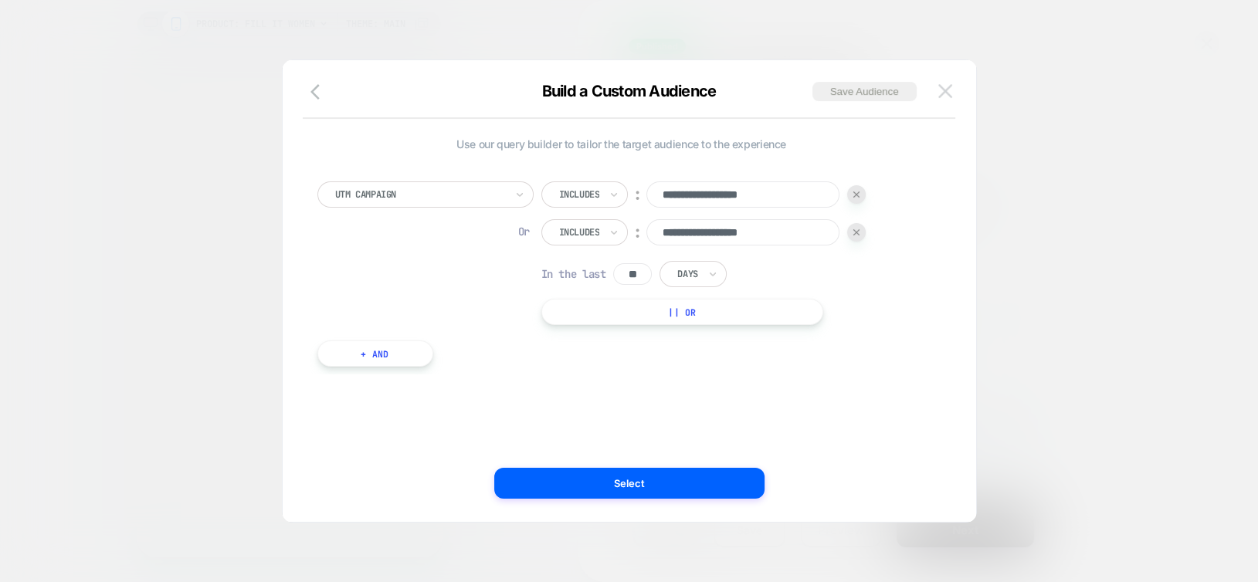
click at [947, 90] on img at bounding box center [945, 90] width 14 height 13
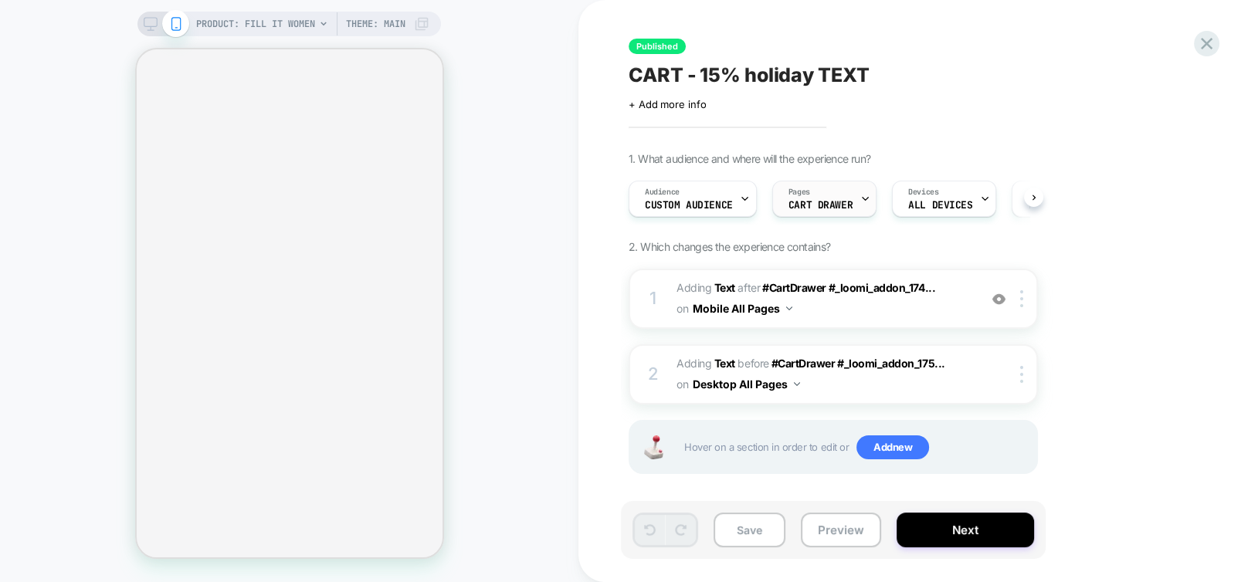
click at [825, 207] on span "CART DRAWER" at bounding box center [820, 205] width 64 height 11
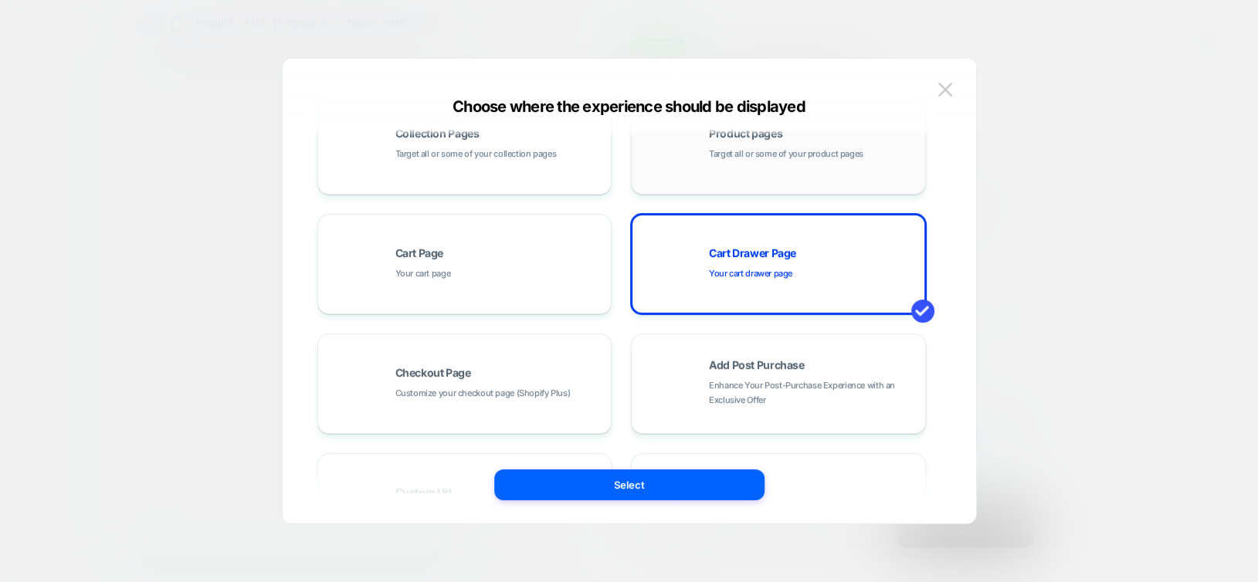
scroll to position [268, 0]
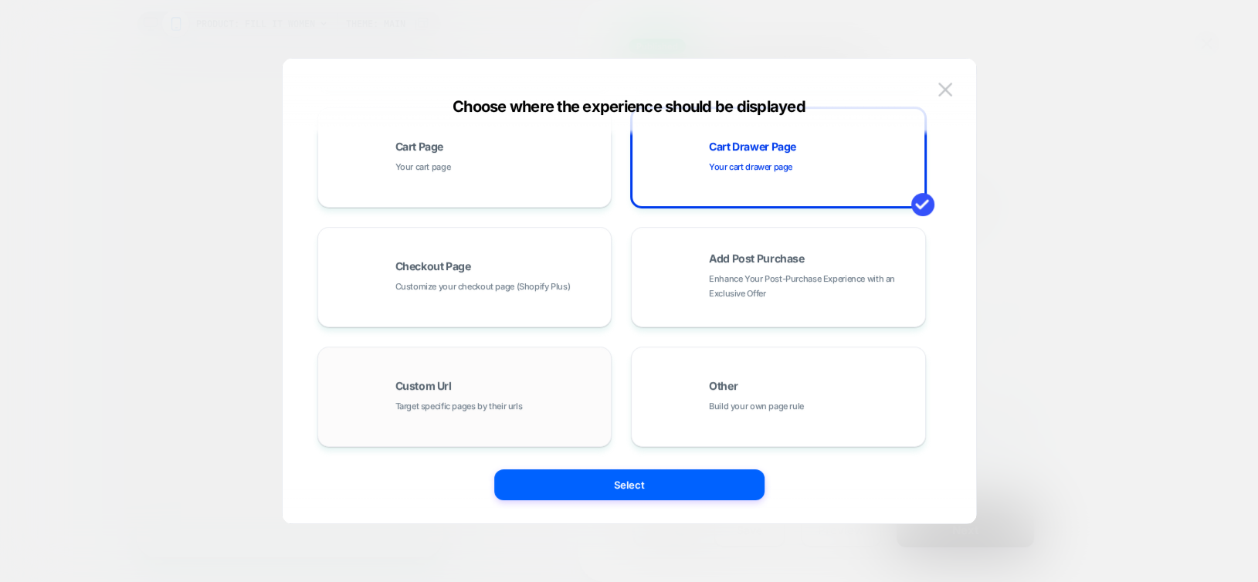
click at [437, 399] on span "Target specific pages by their urls" at bounding box center [458, 406] width 127 height 15
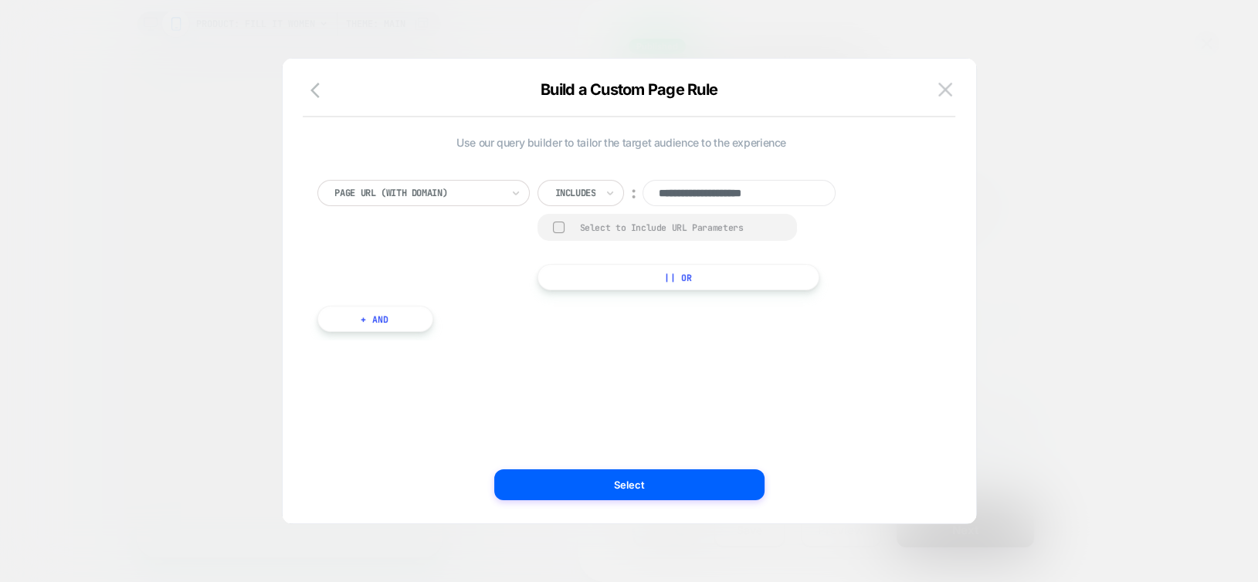
scroll to position [0, 0]
click at [589, 204] on div "Includes" at bounding box center [580, 193] width 87 height 26
click at [585, 280] on div "Includes" at bounding box center [602, 285] width 100 height 25
click at [739, 198] on input "**********" at bounding box center [738, 193] width 193 height 26
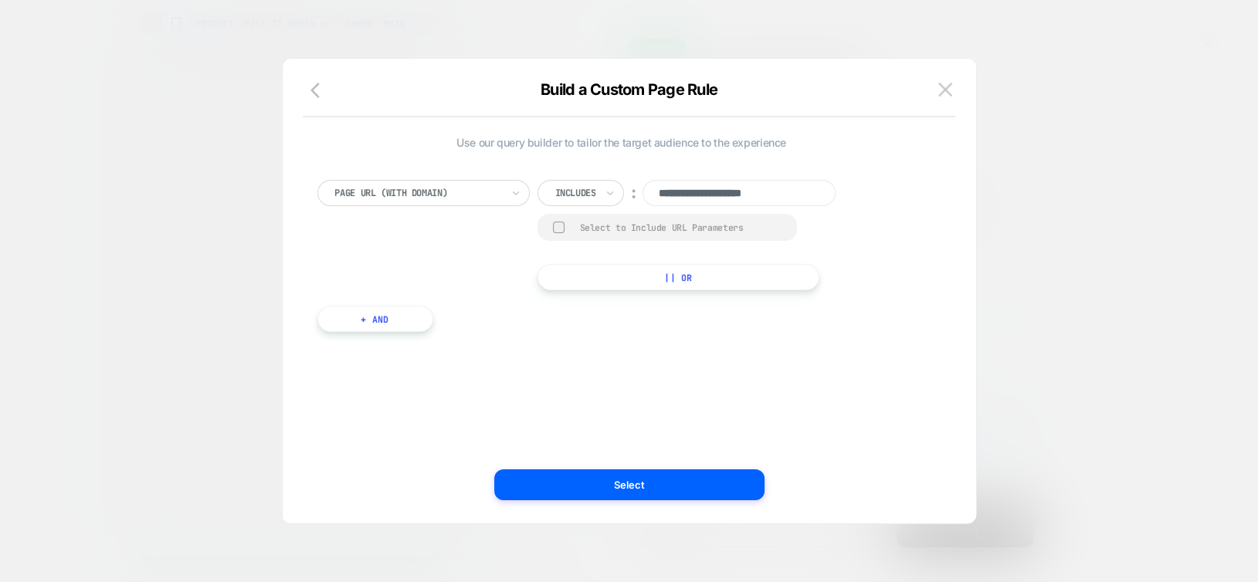
click at [739, 198] on input "**********" at bounding box center [738, 193] width 193 height 26
click at [315, 90] on icon "button" at bounding box center [319, 90] width 19 height 19
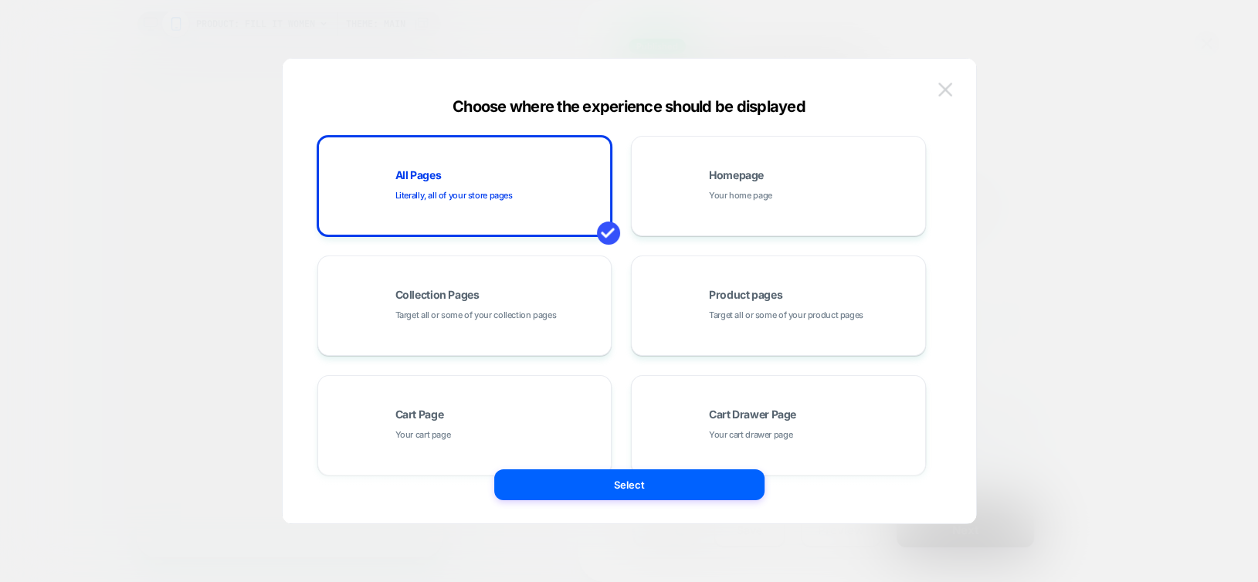
click at [944, 97] on button at bounding box center [945, 89] width 23 height 23
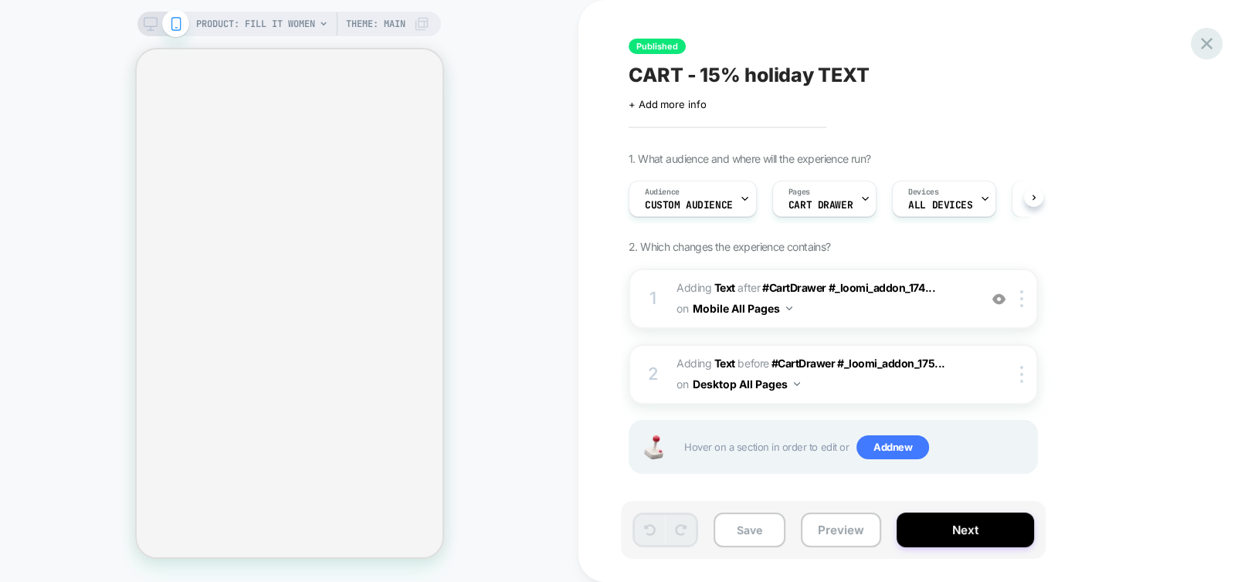
click at [1219, 39] on div "Published CART - 15% holiday TEXT Click to edit experience details + Add more i…" at bounding box center [917, 291] width 679 height 582
click at [1205, 50] on icon at bounding box center [1206, 43] width 21 height 21
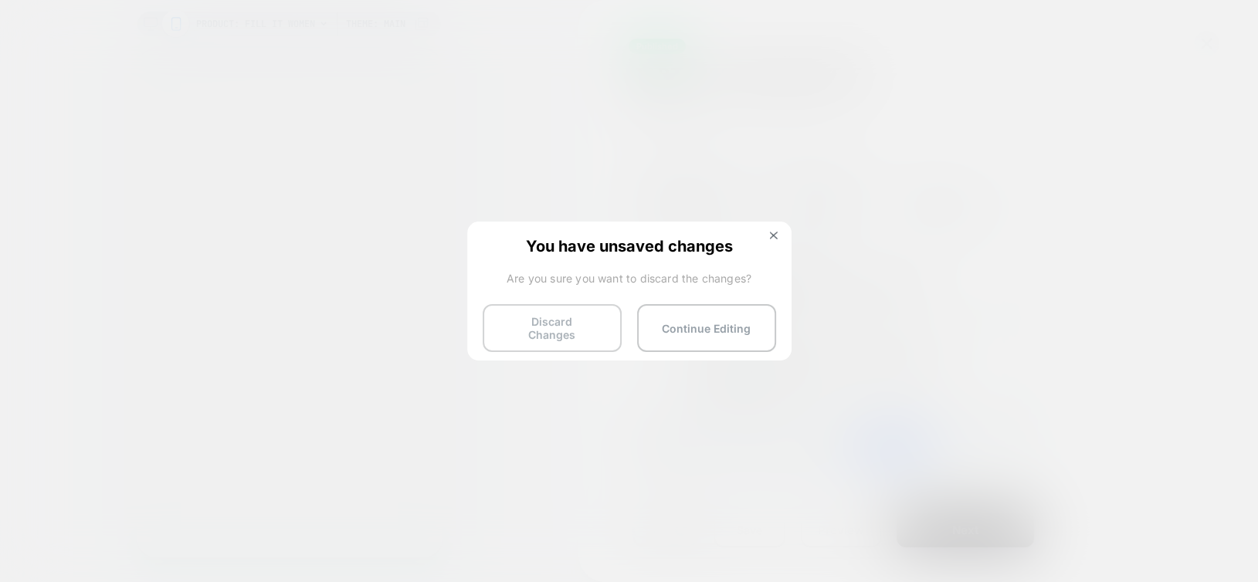
click at [533, 332] on button "Discard Changes" at bounding box center [552, 328] width 139 height 48
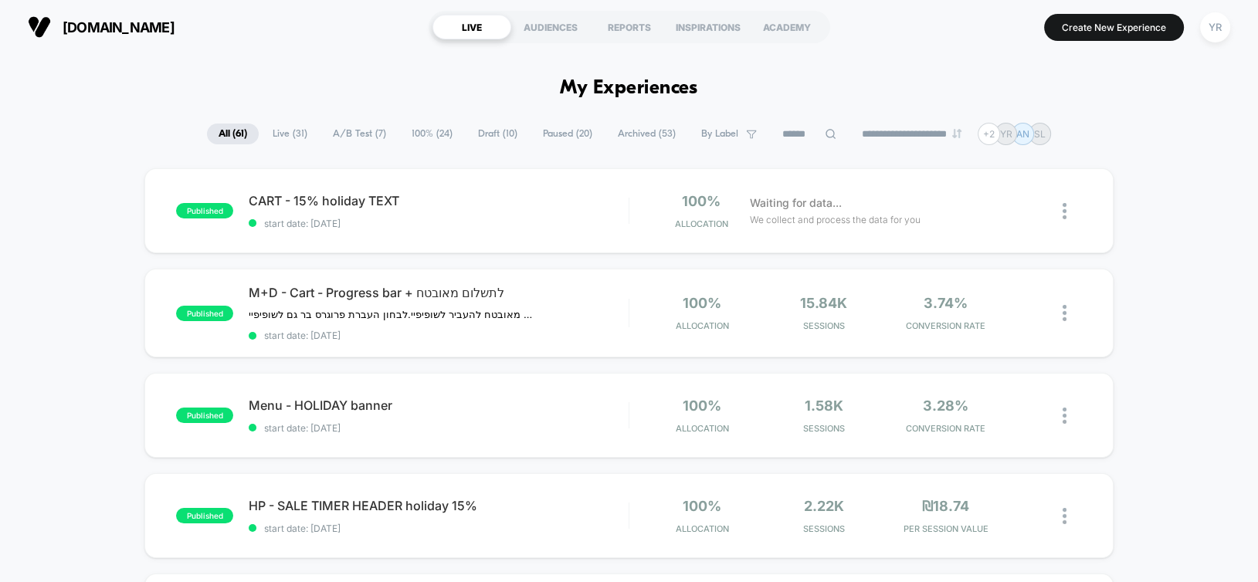
click at [368, 134] on span "A/B Test ( 7 )" at bounding box center [359, 134] width 76 height 21
